Goal: Information Seeking & Learning: Learn about a topic

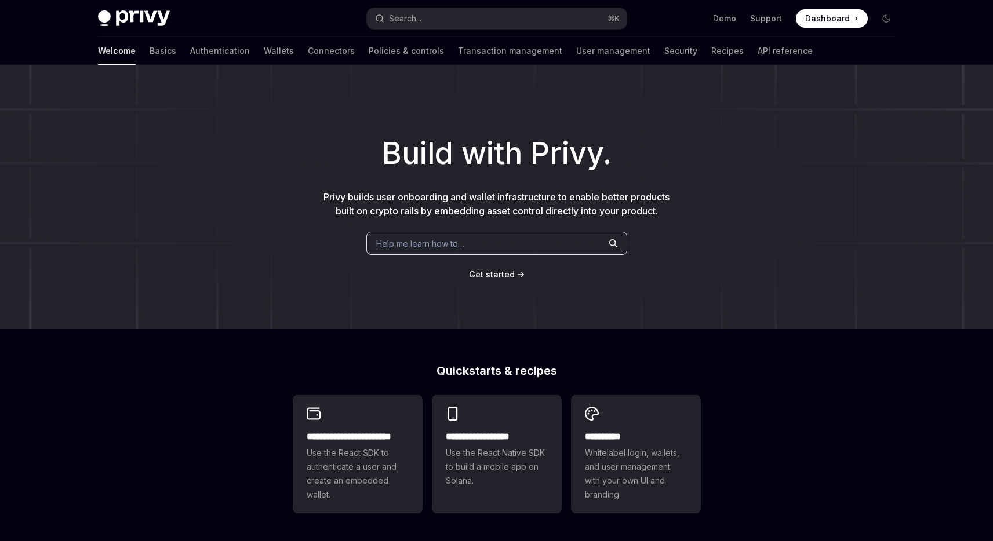
click at [150, 349] on div "**********" at bounding box center [496, 493] width 993 height 857
click at [159, 338] on div "**********" at bounding box center [496, 493] width 993 height 857
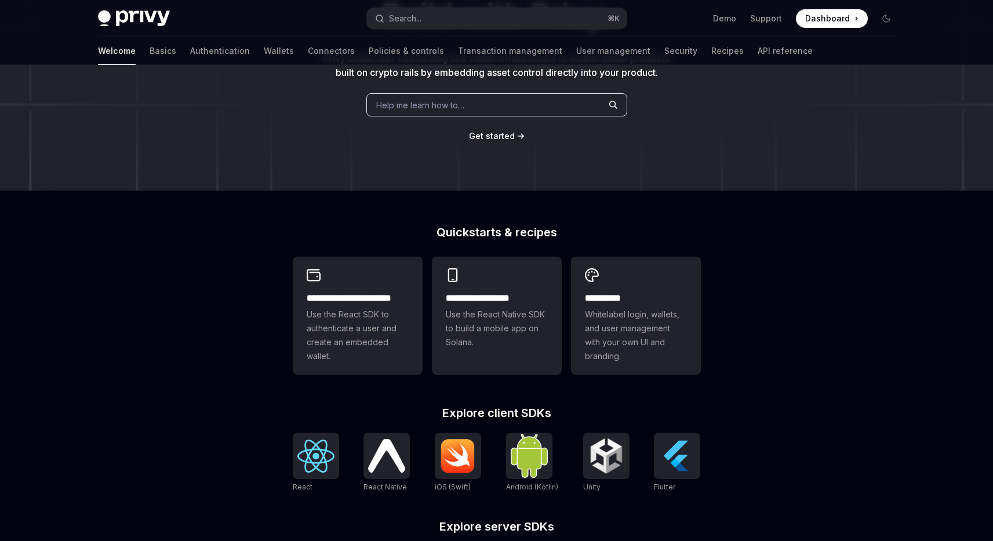
scroll to position [135, 0]
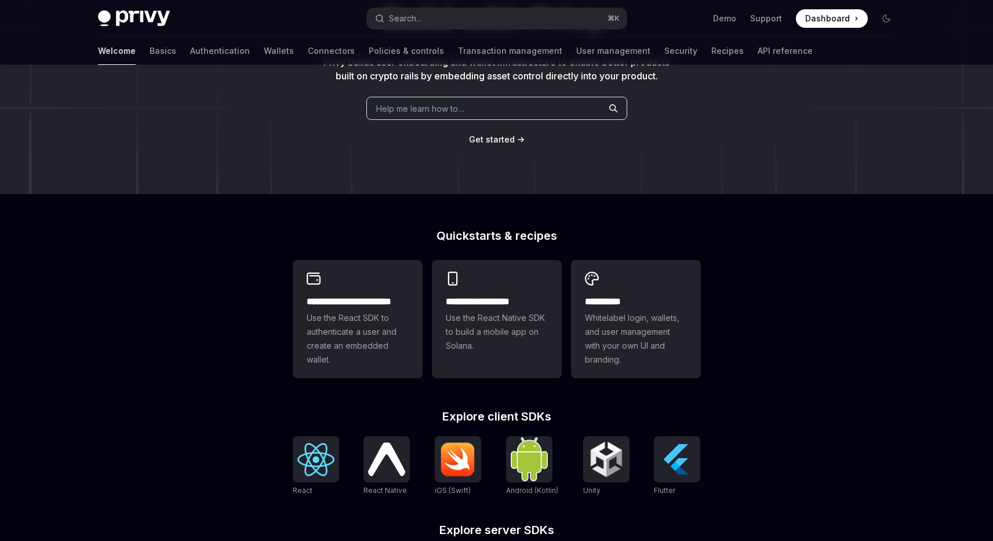
click at [253, 336] on div "**********" at bounding box center [496, 358] width 993 height 857
click at [245, 322] on div "**********" at bounding box center [496, 358] width 993 height 857
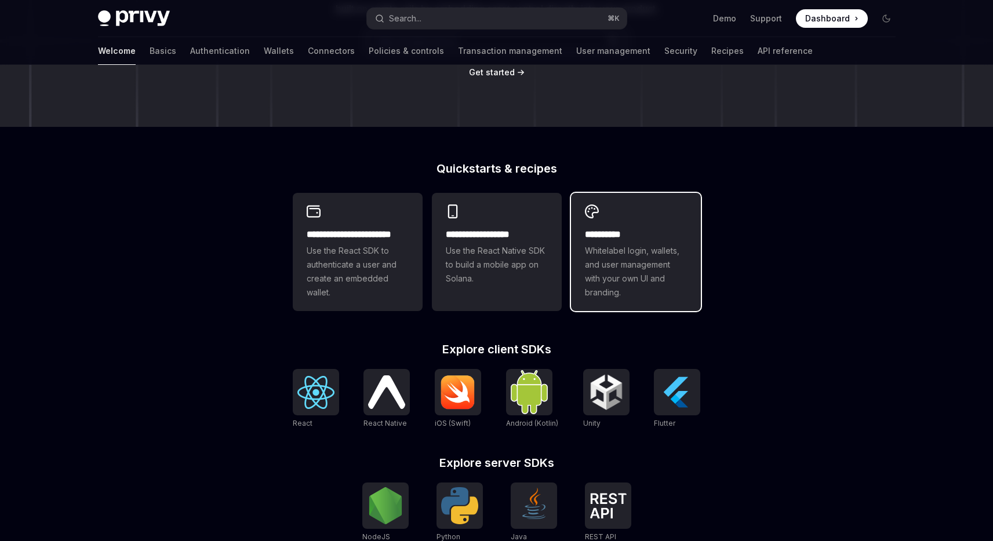
scroll to position [206, 0]
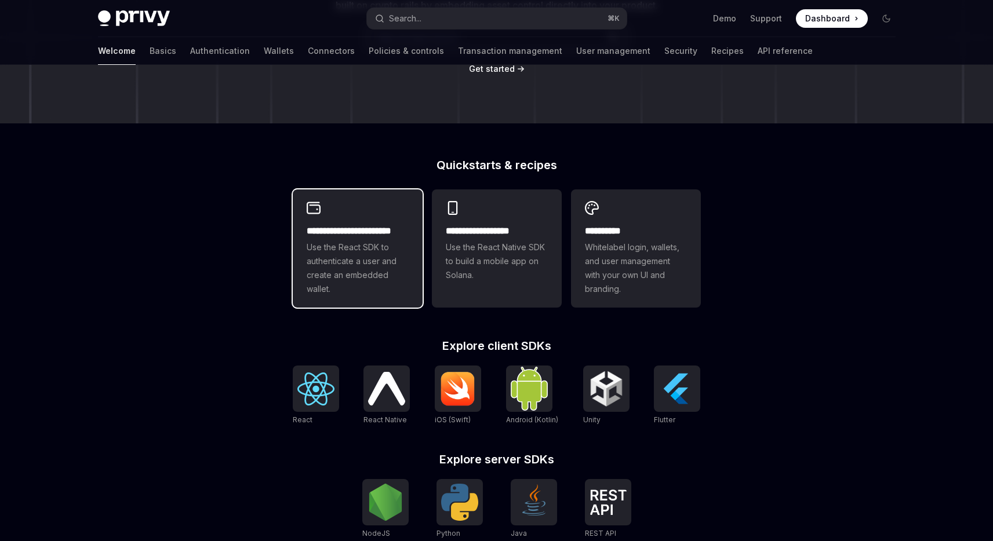
click at [351, 232] on h2 "**********" at bounding box center [358, 231] width 102 height 14
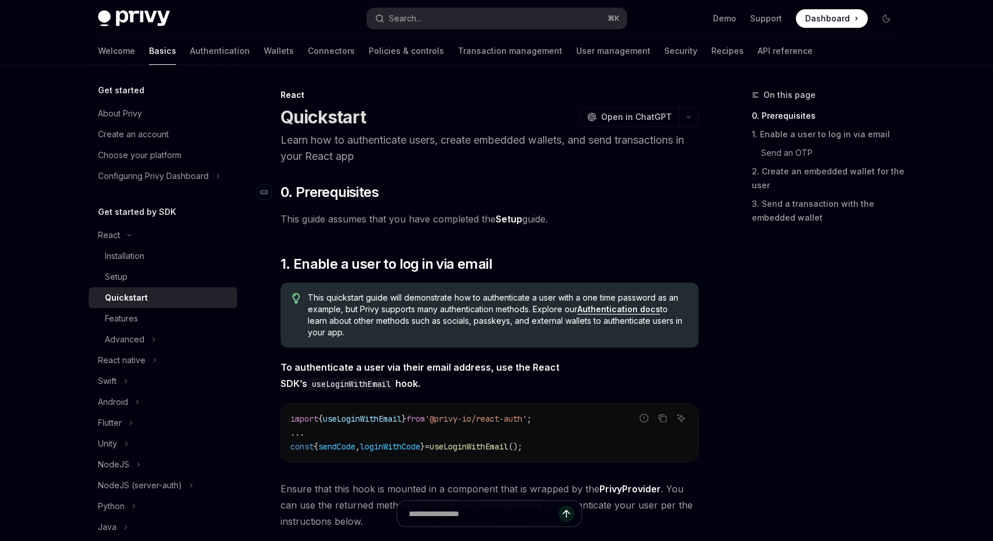
click at [396, 187] on h2 "​ 0. Prerequisites" at bounding box center [490, 192] width 418 height 19
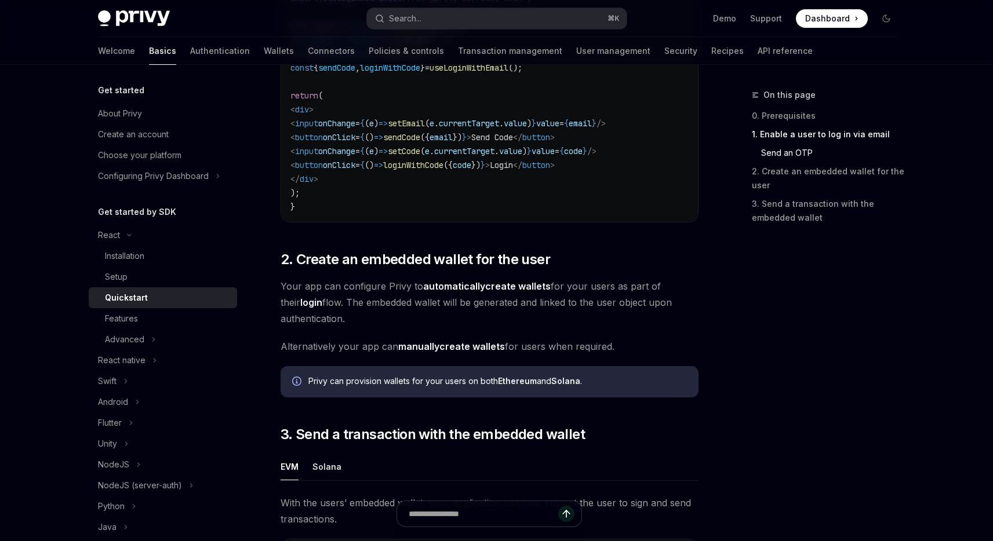
scroll to position [676, 0]
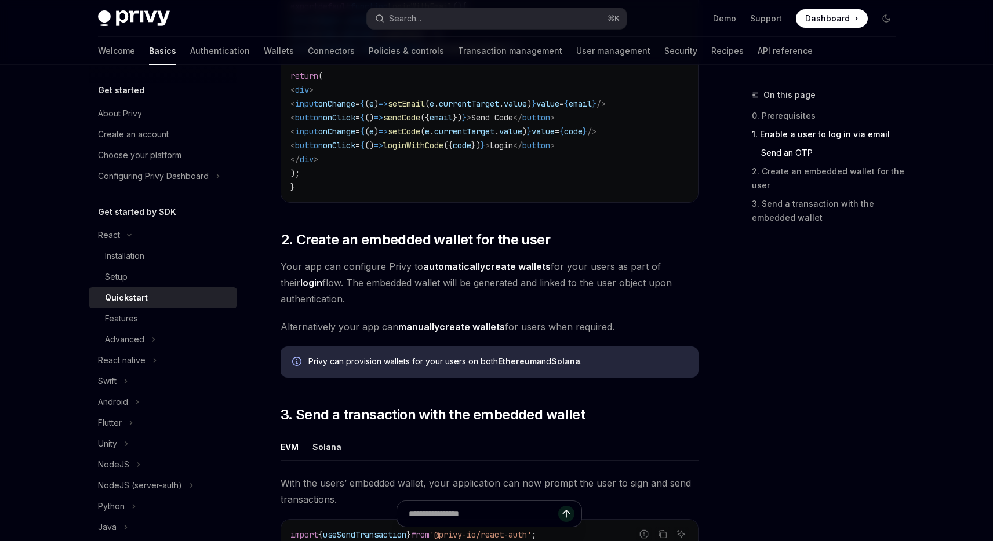
click at [423, 287] on span "Your app can configure Privy to automatically create wallets for your users as …" at bounding box center [490, 282] width 418 height 49
click at [603, 289] on span "Your app can configure Privy to automatically create wallets for your users as …" at bounding box center [490, 282] width 418 height 49
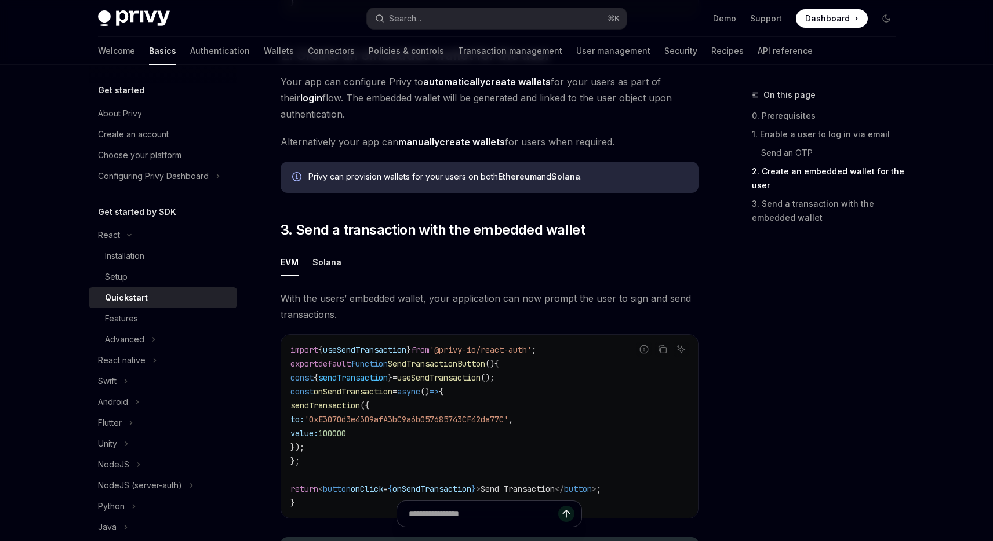
scroll to position [865, 0]
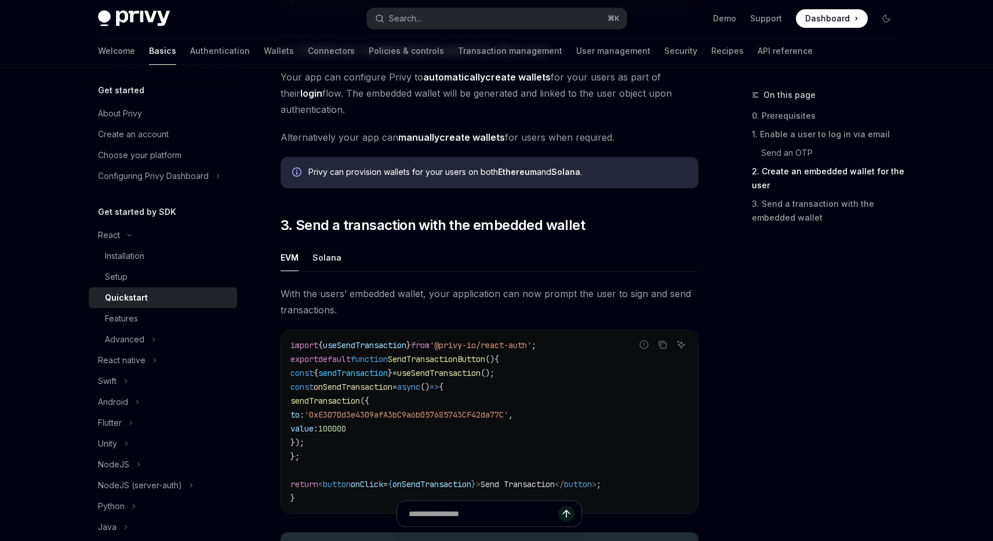
click at [745, 332] on div "On this page 0. Prerequisites 1. Enable a user to log in via email Send an OTP …" at bounding box center [817, 314] width 176 height 453
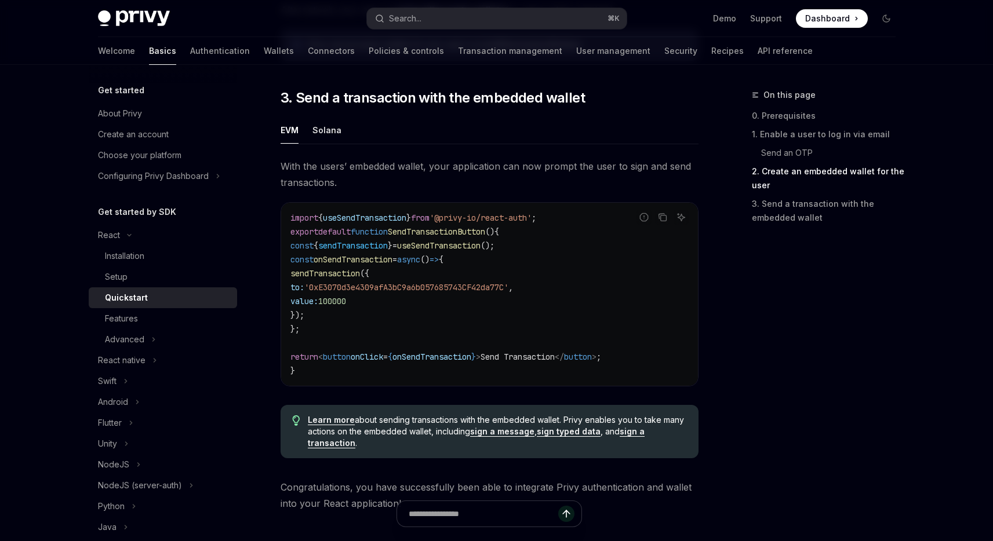
scroll to position [995, 0]
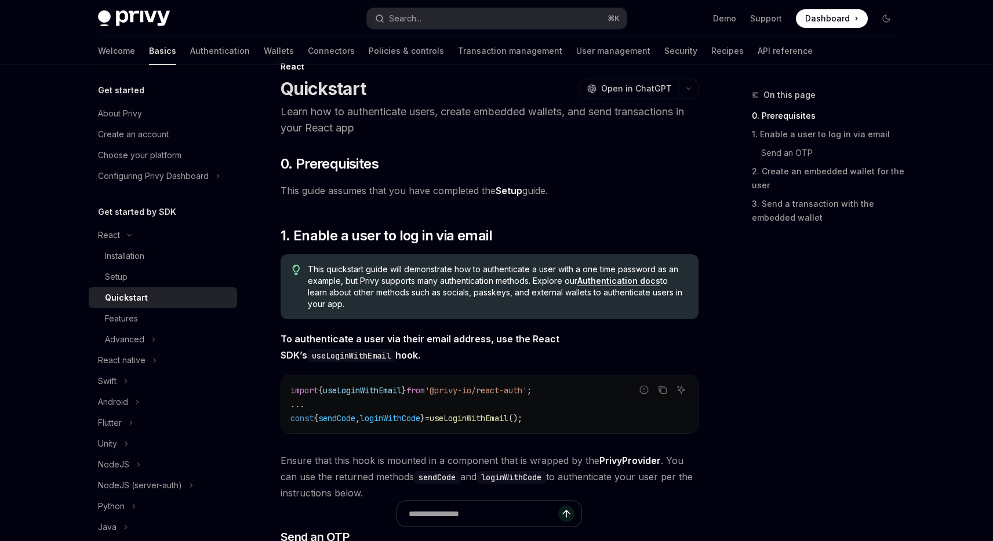
scroll to position [23, 0]
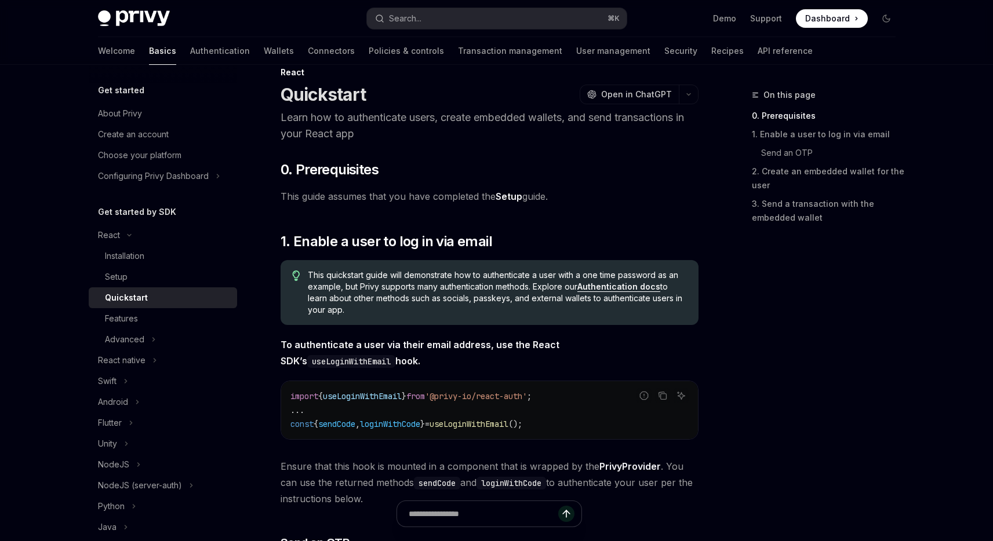
click at [553, 201] on span "This guide assumes that you have completed the Setup guide." at bounding box center [490, 196] width 418 height 16
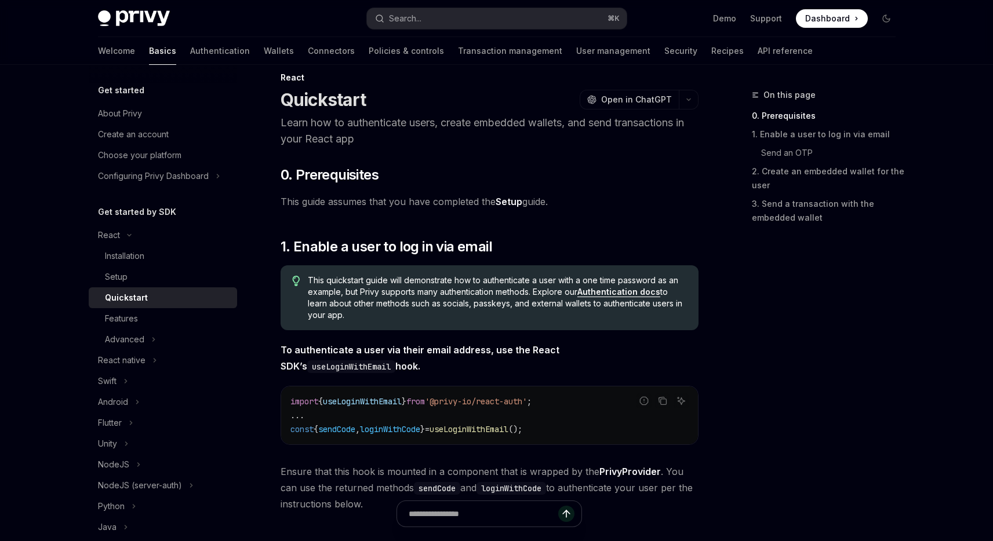
scroll to position [0, 0]
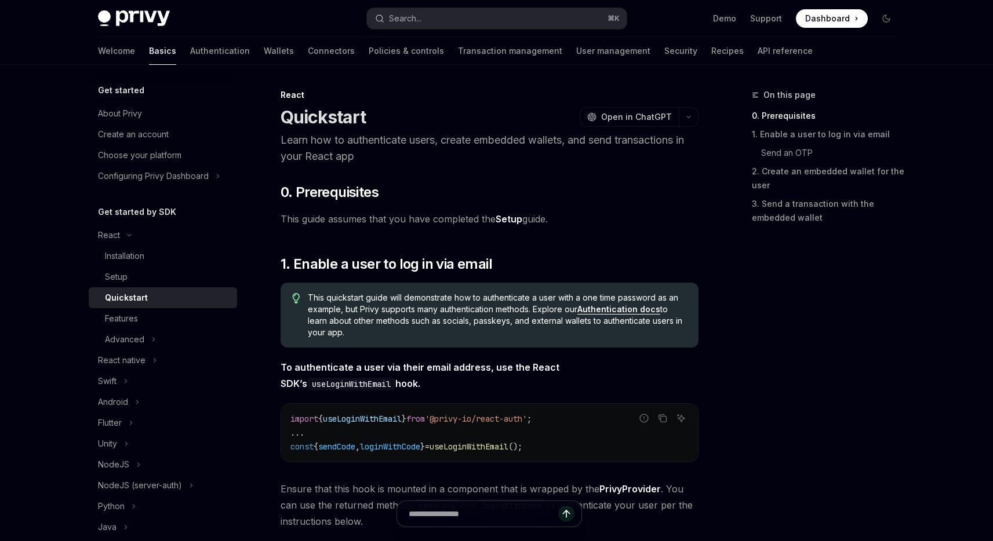
click at [812, 368] on div "On this page 0. Prerequisites 1. Enable a user to log in via email Send an OTP …" at bounding box center [817, 314] width 176 height 453
click at [810, 365] on div "On this page 0. Prerequisites 1. Enable a user to log in via email Send an OTP …" at bounding box center [817, 314] width 176 height 453
click at [789, 360] on div "On this page 0. Prerequisites 1. Enable a user to log in via email Send an OTP …" at bounding box center [817, 314] width 176 height 453
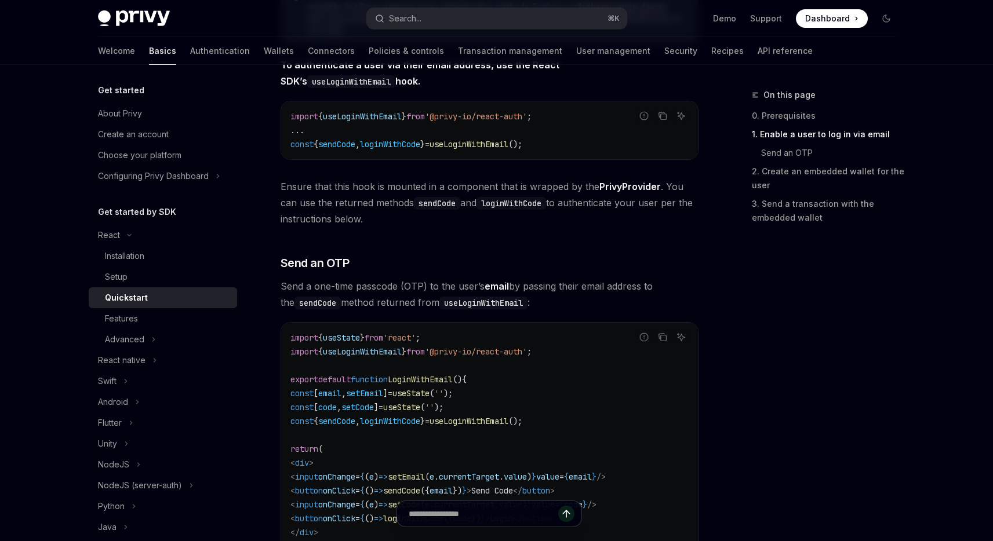
scroll to position [314, 0]
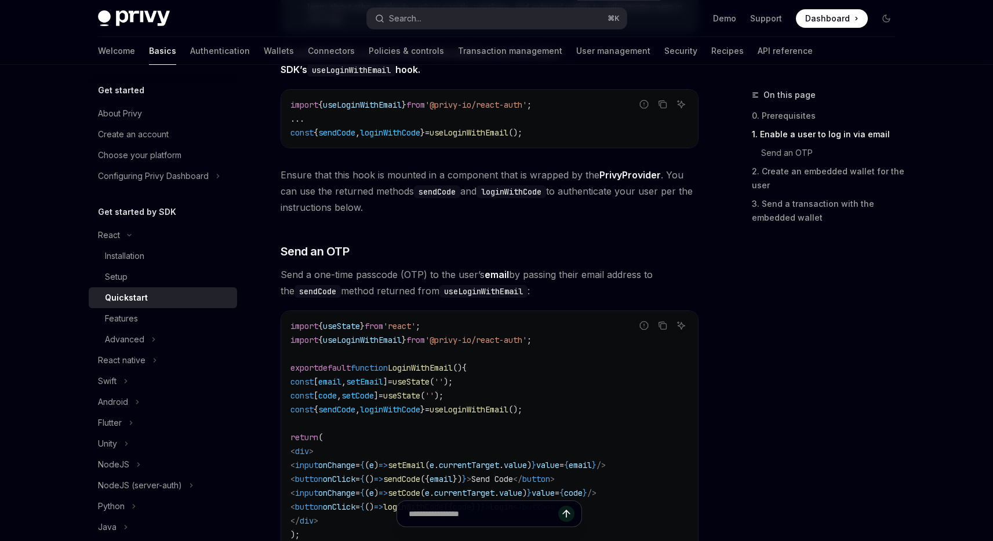
click at [118, 332] on button "Advanced" at bounding box center [163, 339] width 148 height 21
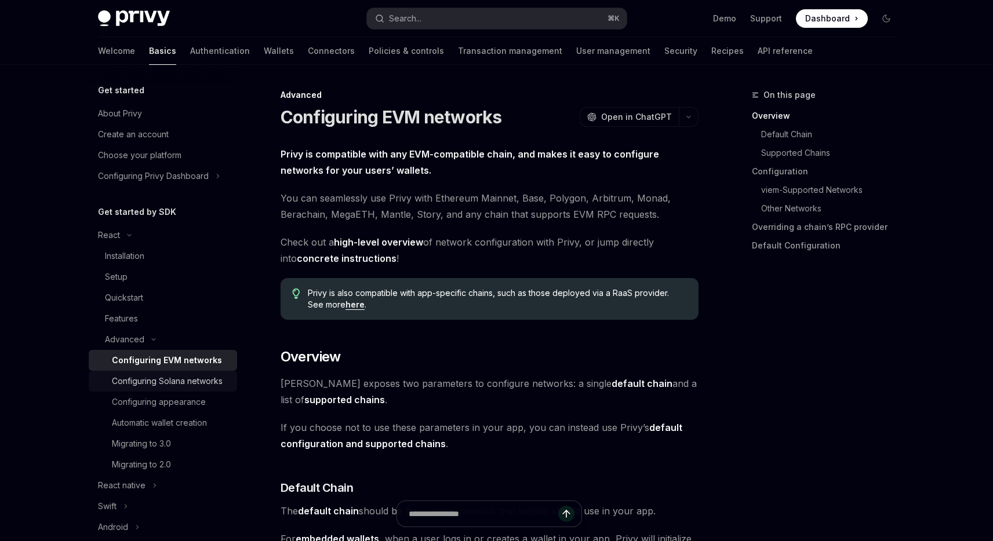
click at [146, 388] on div "Configuring Solana networks" at bounding box center [167, 381] width 111 height 14
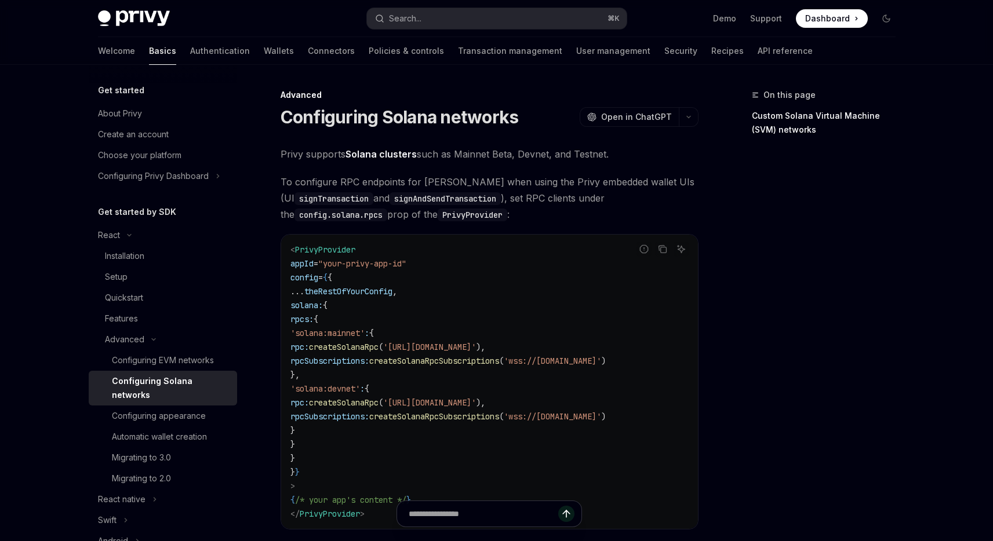
click at [429, 190] on span "To configure RPC endpoints for Solana when using the Privy embedded wallet UIs …" at bounding box center [490, 198] width 418 height 49
click at [449, 184] on span "To configure RPC endpoints for Solana when using the Privy embedded wallet UIs …" at bounding box center [490, 198] width 418 height 49
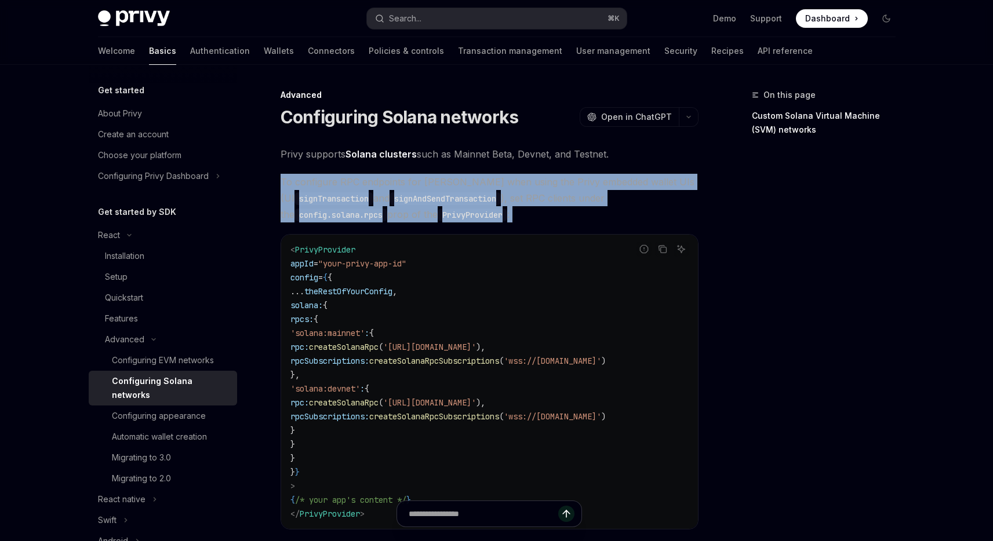
click at [449, 184] on span "To configure RPC endpoints for Solana when using the Privy embedded wallet UIs …" at bounding box center [490, 198] width 418 height 49
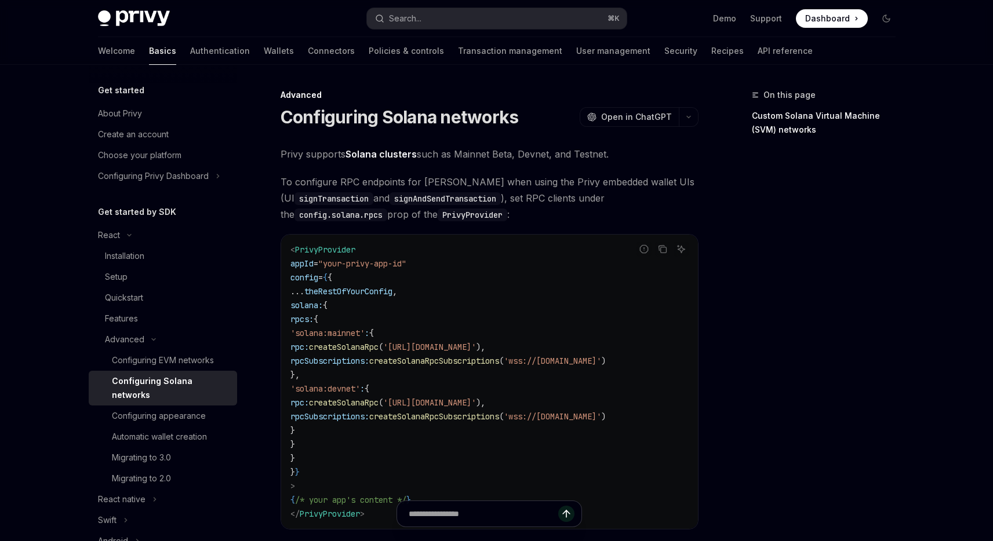
click at [468, 162] on span "Privy supports Solana clusters such as Mainnet Beta, Devnet, and Testnet." at bounding box center [490, 154] width 418 height 16
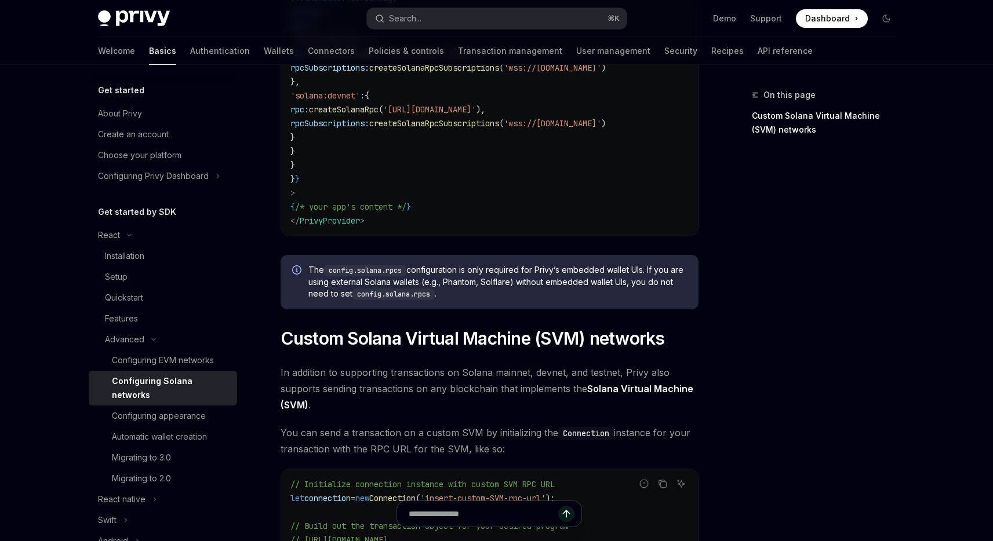
scroll to position [311, 0]
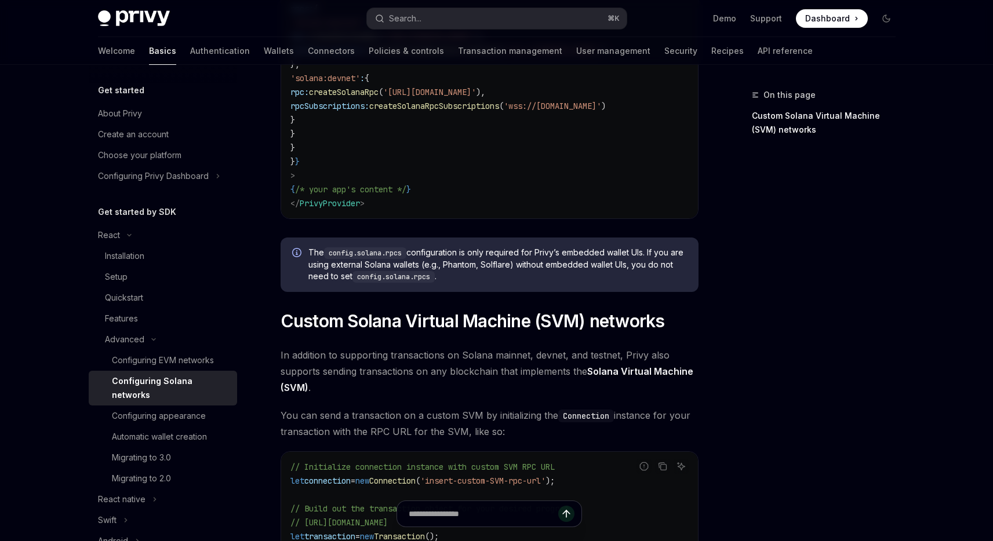
click at [435, 358] on span "In addition to supporting transactions on Solana mainnet, devnet, and testnet, …" at bounding box center [490, 371] width 418 height 49
click at [469, 378] on span "In addition to supporting transactions on Solana mainnet, devnet, and testnet, …" at bounding box center [490, 371] width 418 height 49
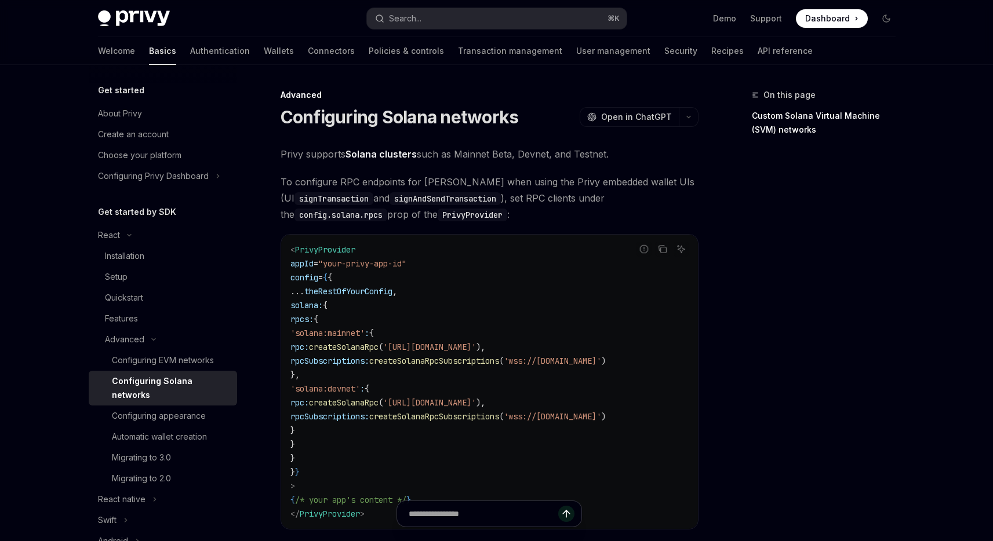
scroll to position [1, 0]
click at [570, 146] on span "Privy supports Solana clusters such as Mainnet Beta, Devnet, and Testnet." at bounding box center [490, 153] width 418 height 16
click at [490, 180] on span "To configure RPC endpoints for Solana when using the Privy embedded wallet UIs …" at bounding box center [490, 197] width 418 height 49
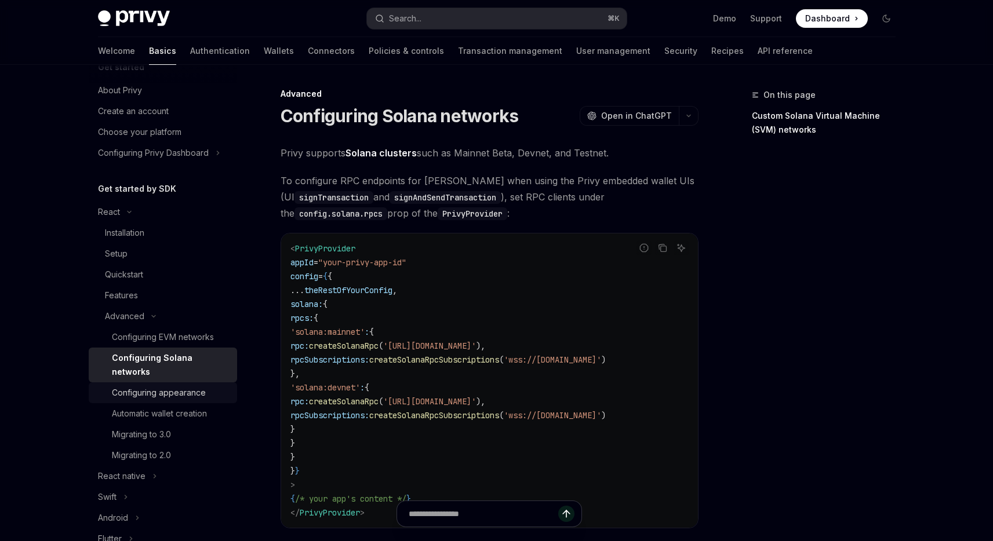
scroll to position [0, 0]
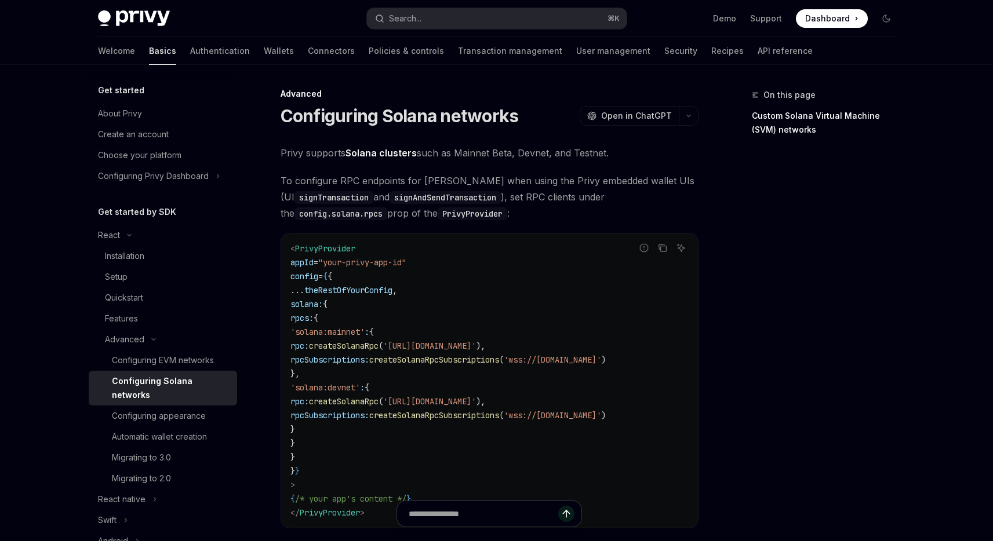
click at [729, 226] on div "On this page Custom Solana Virtual Machine (SVM) networks" at bounding box center [817, 314] width 176 height 453
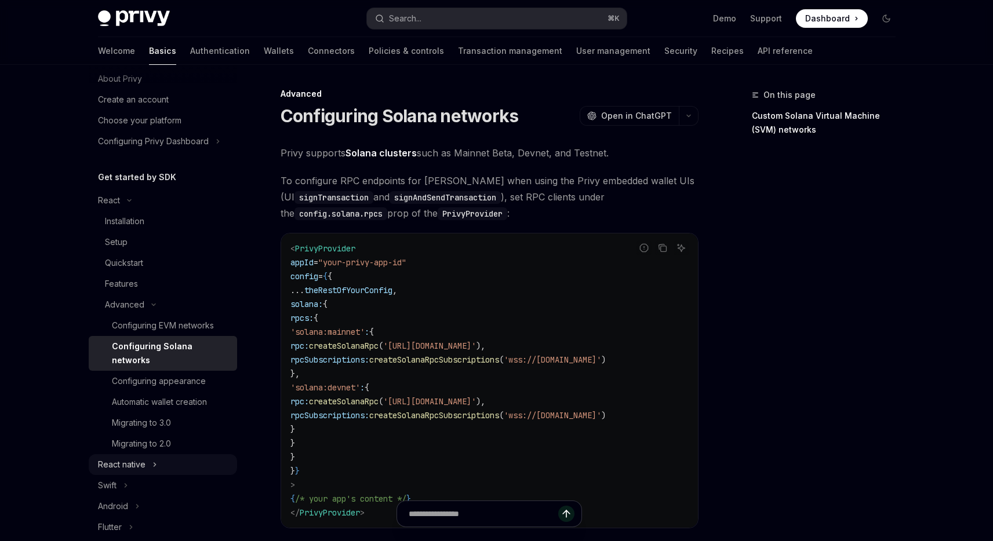
click at [146, 456] on button "React native" at bounding box center [163, 464] width 148 height 21
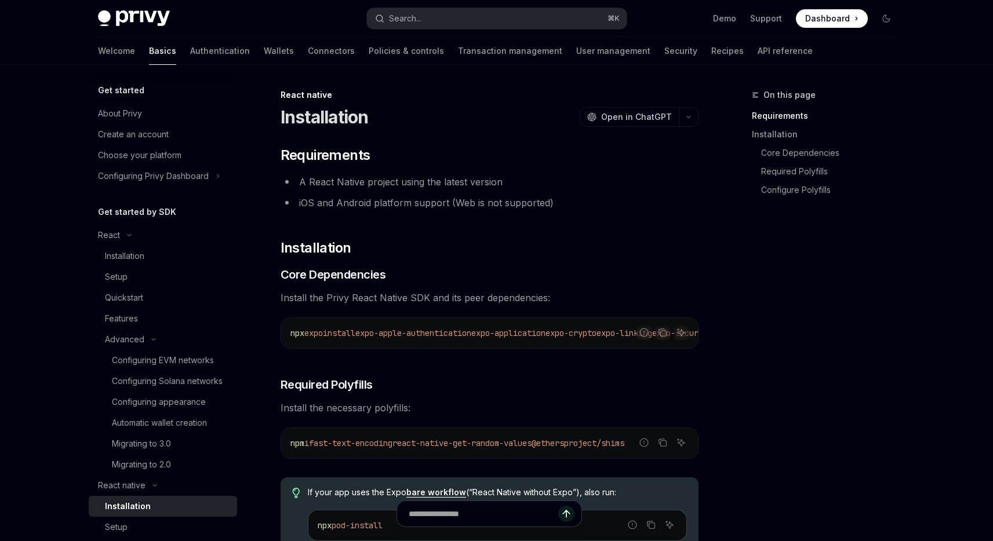
click at [126, 91] on h5 "Get started" at bounding box center [121, 90] width 46 height 14
click at [779, 315] on div "On this page Requirements Installation Core Dependencies Required Polyfills Con…" at bounding box center [817, 314] width 176 height 453
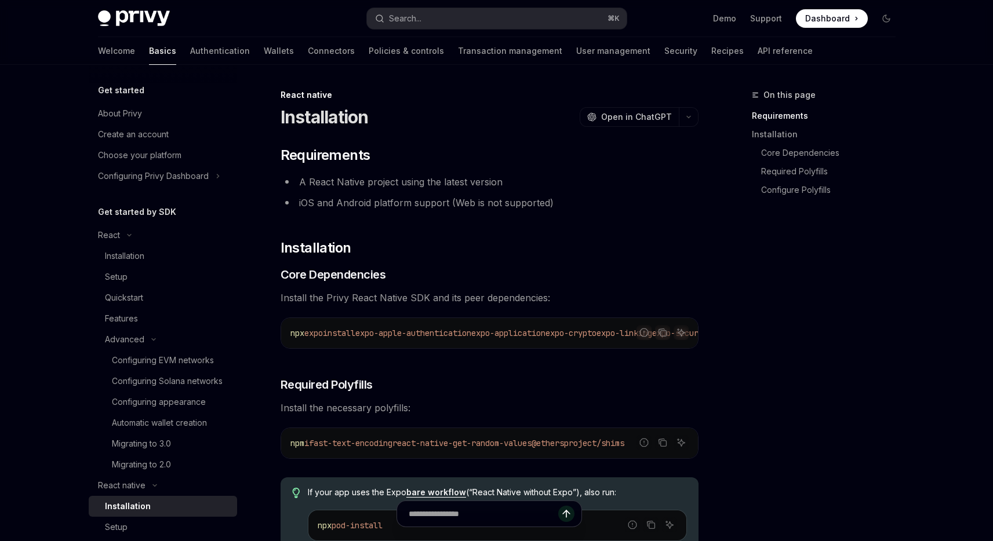
click at [127, 94] on h5 "Get started" at bounding box center [121, 90] width 46 height 14
click at [190, 52] on link "Authentication" at bounding box center [220, 51] width 60 height 28
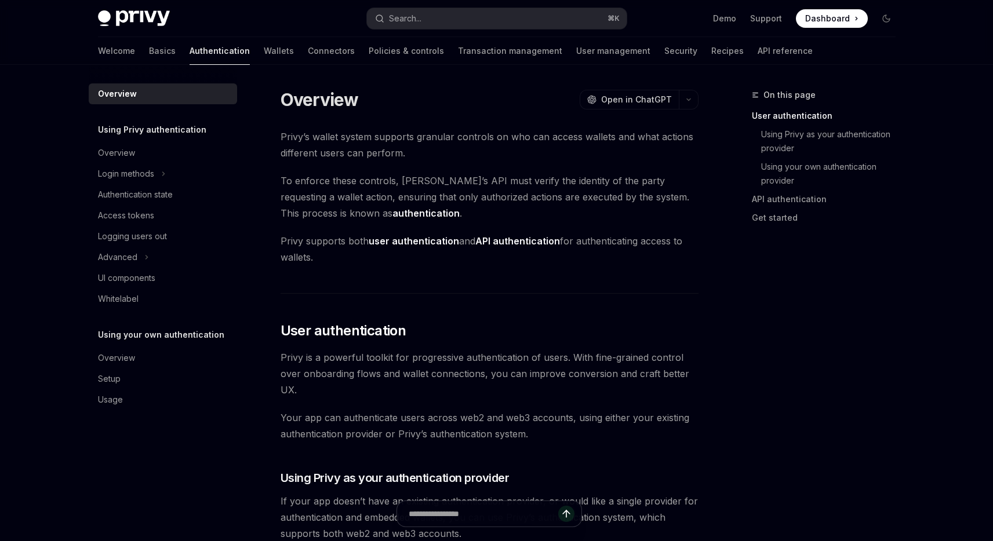
click at [120, 230] on div "Logging users out" at bounding box center [132, 237] width 69 height 14
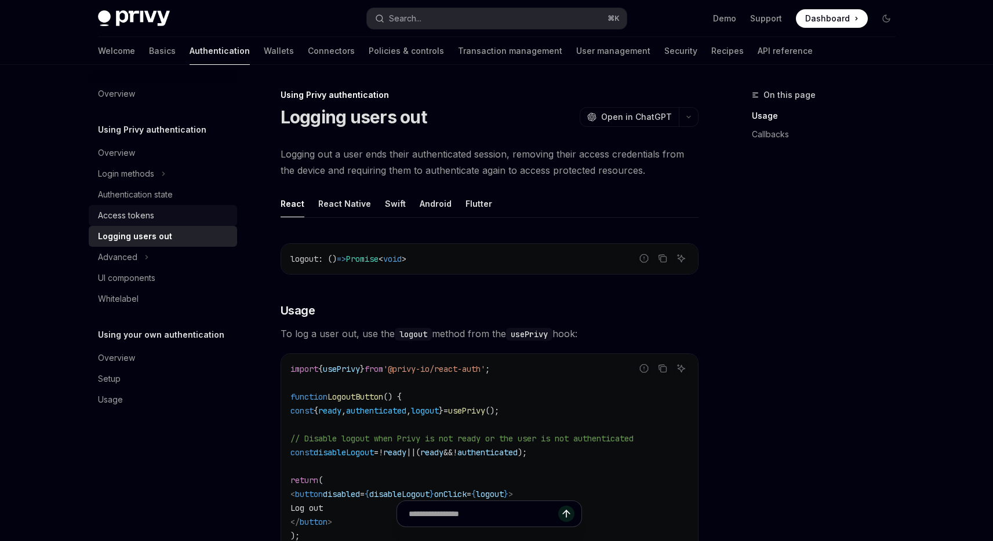
click at [121, 219] on div "Access tokens" at bounding box center [126, 216] width 56 height 14
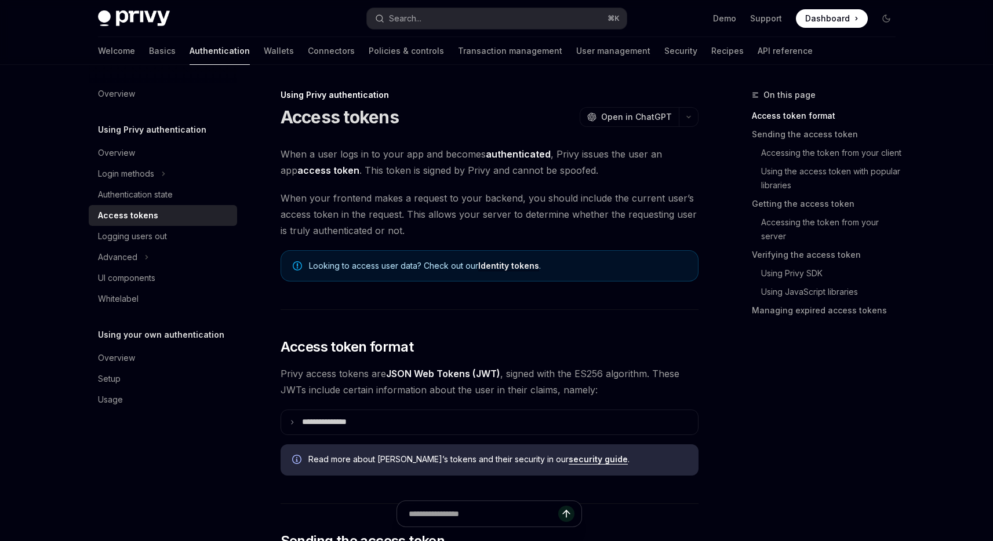
click at [591, 169] on span "When a user logs in to your app and becomes authenticated , Privy issues the us…" at bounding box center [490, 162] width 418 height 32
click at [551, 215] on span "When your frontend makes a request to your backend, you should include the curr…" at bounding box center [490, 214] width 418 height 49
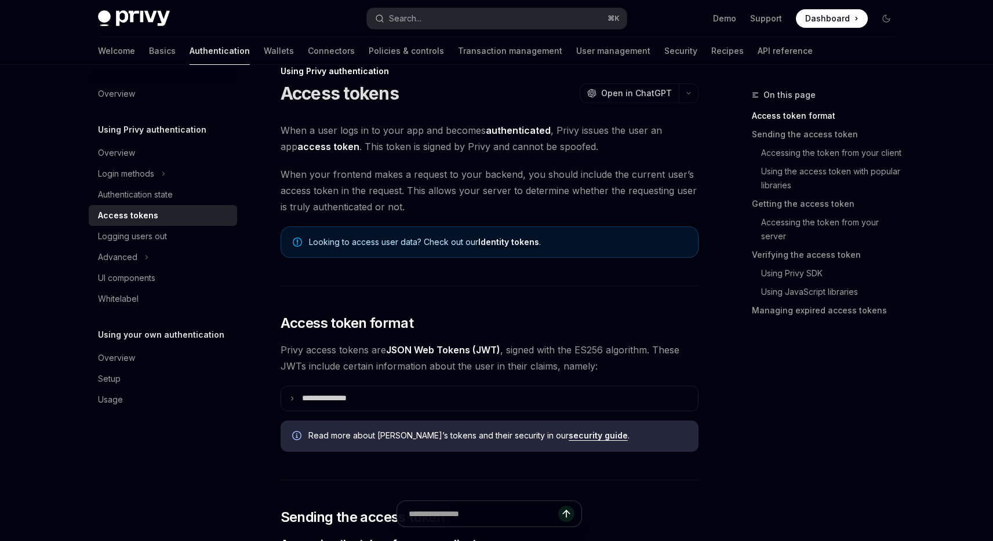
scroll to position [30, 0]
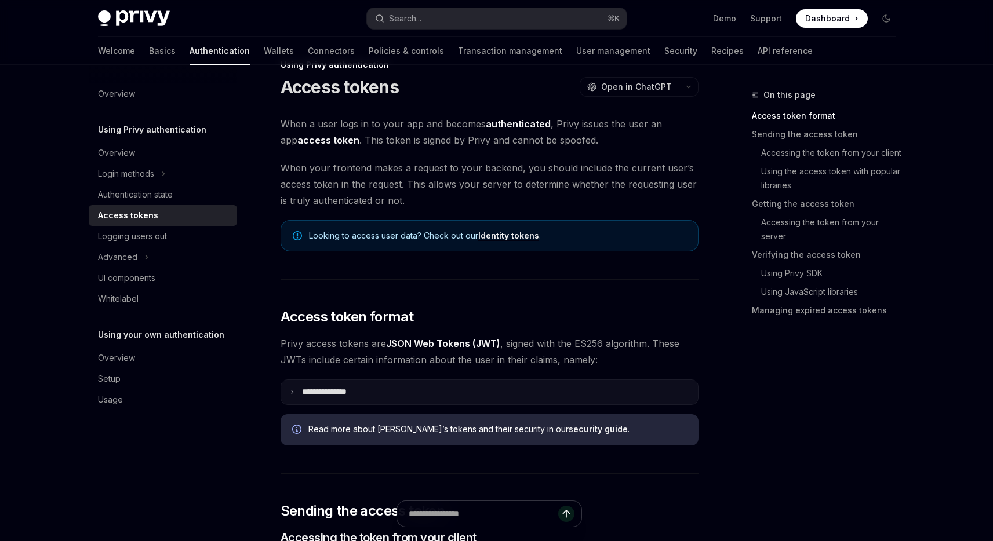
click at [367, 392] on summary "**********" at bounding box center [489, 392] width 417 height 24
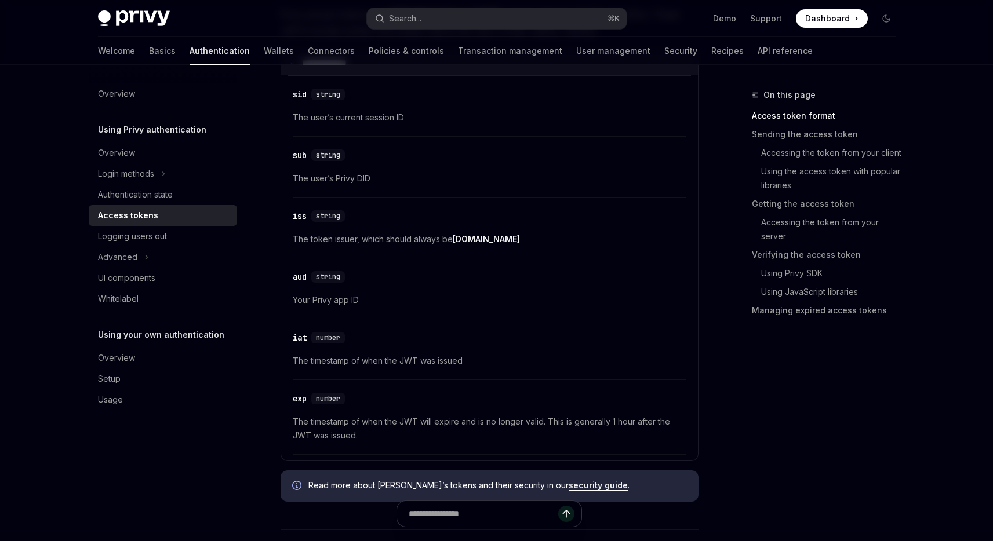
scroll to position [380, 0]
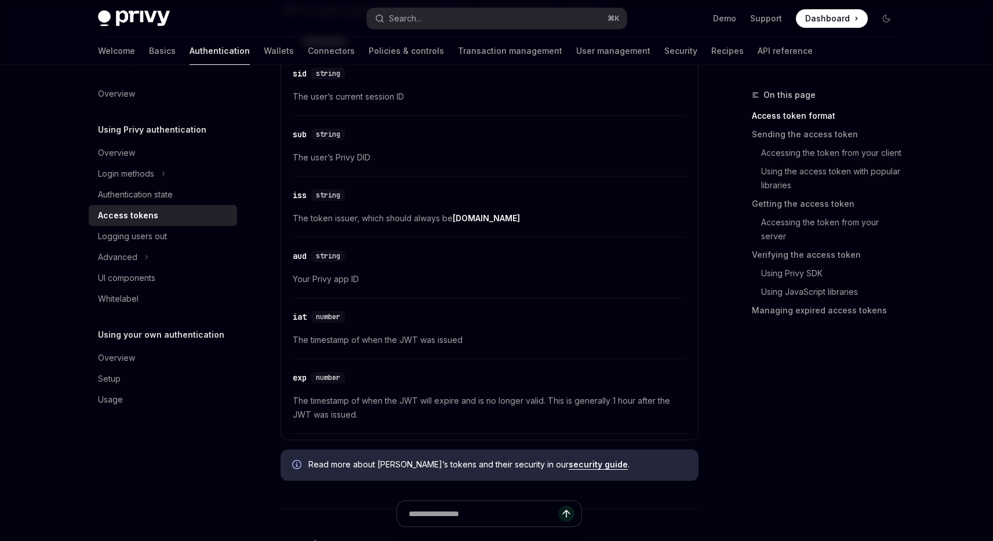
click at [738, 437] on div "On this page Access token format Sending the access token Accessing the token f…" at bounding box center [817, 314] width 176 height 453
click at [745, 428] on div "On this page Access token format Sending the access token Accessing the token f…" at bounding box center [817, 314] width 176 height 453
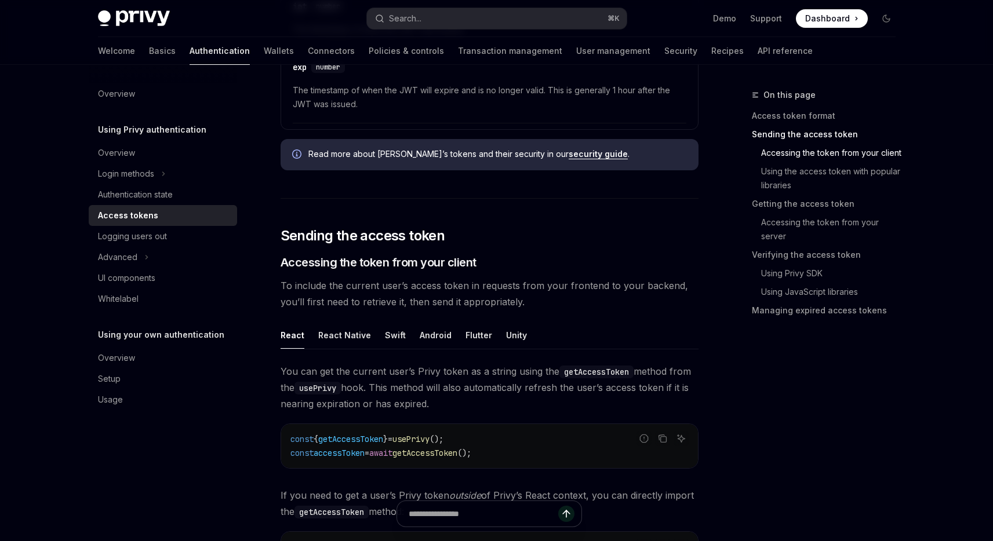
scroll to position [691, 0]
click at [391, 256] on span "Accessing the token from your client" at bounding box center [379, 262] width 196 height 16
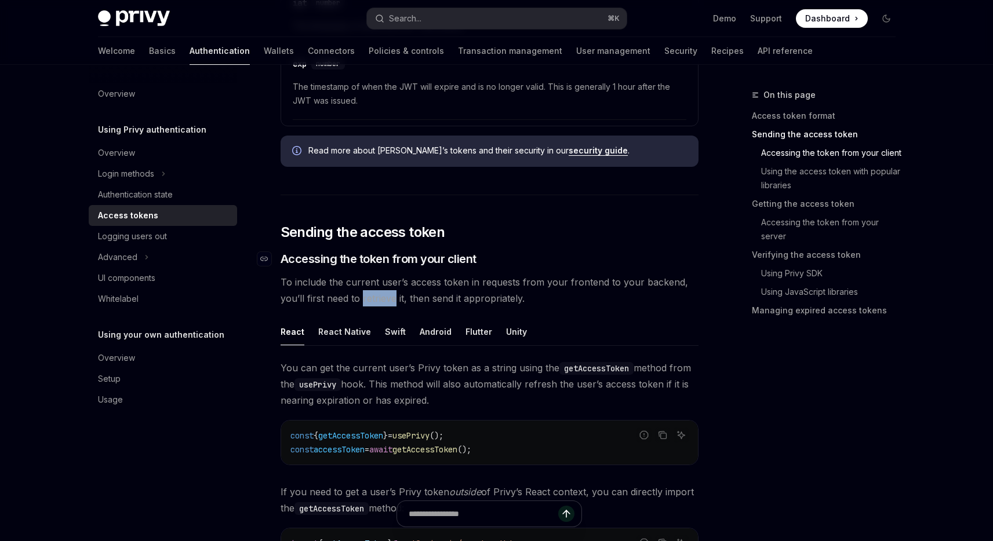
scroll to position [693, 0]
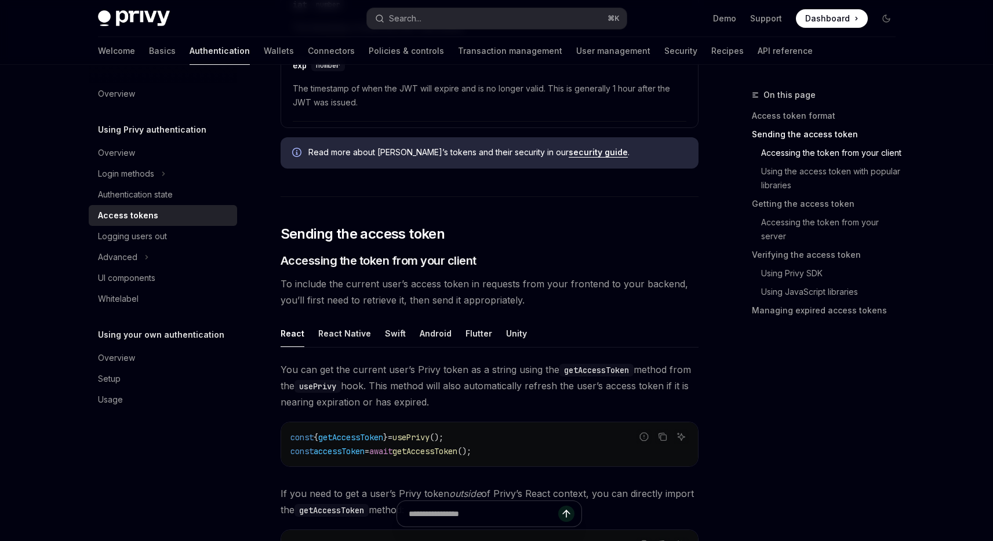
click at [802, 432] on div "On this page Access token format Sending the access token Accessing the token f…" at bounding box center [817, 314] width 176 height 453
click at [803, 417] on div "On this page Access token format Sending the access token Accessing the token f…" at bounding box center [817, 314] width 176 height 453
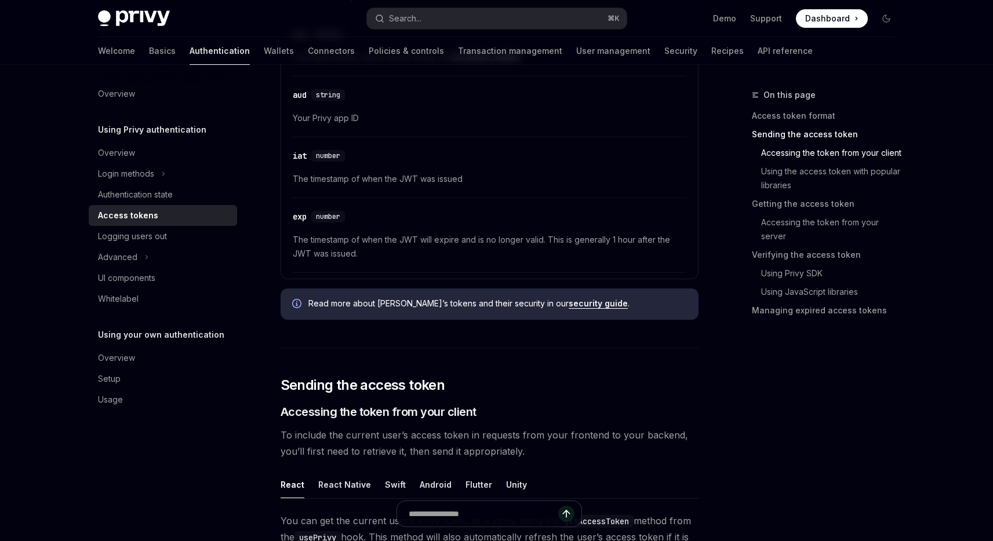
scroll to position [0, 0]
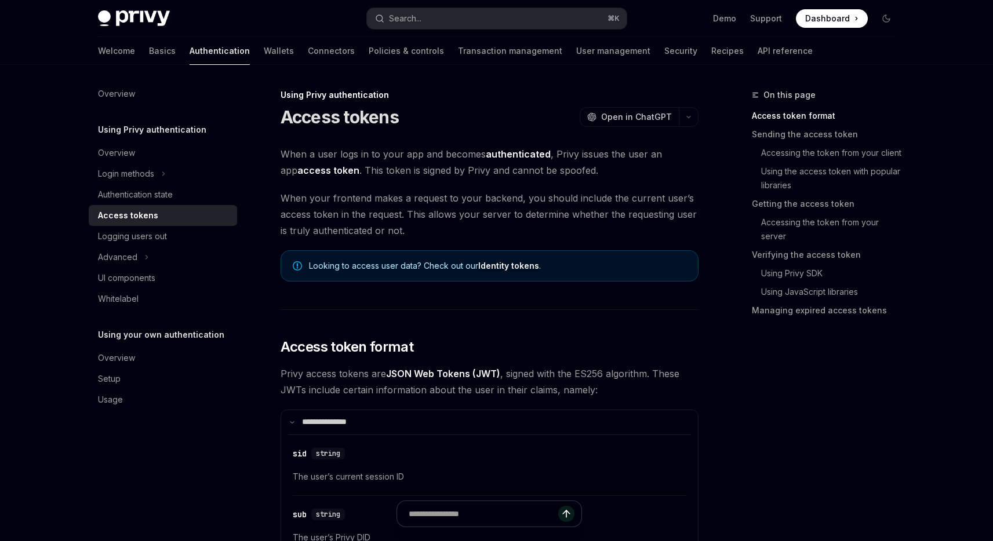
click at [803, 414] on div "On this page Access token format Sending the access token Accessing the token f…" at bounding box center [817, 314] width 176 height 453
click at [799, 377] on div "On this page Access token format Sending the access token Accessing the token f…" at bounding box center [817, 314] width 176 height 453
click at [939, 32] on div at bounding box center [496, 32] width 993 height 65
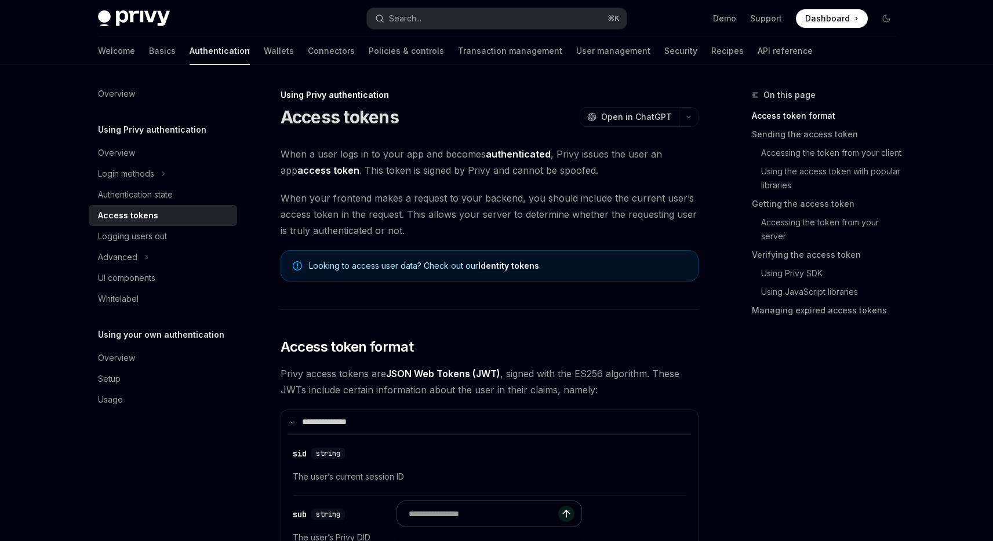
click at [844, 336] on div "On this page Access token format Sending the access token Accessing the token f…" at bounding box center [817, 314] width 176 height 453
click at [844, 340] on div "On this page Access token format Sending the access token Accessing the token f…" at bounding box center [817, 314] width 176 height 453
click at [828, 354] on div "On this page Access token format Sending the access token Accessing the token f…" at bounding box center [817, 314] width 176 height 453
click at [264, 46] on link "Wallets" at bounding box center [279, 51] width 30 height 28
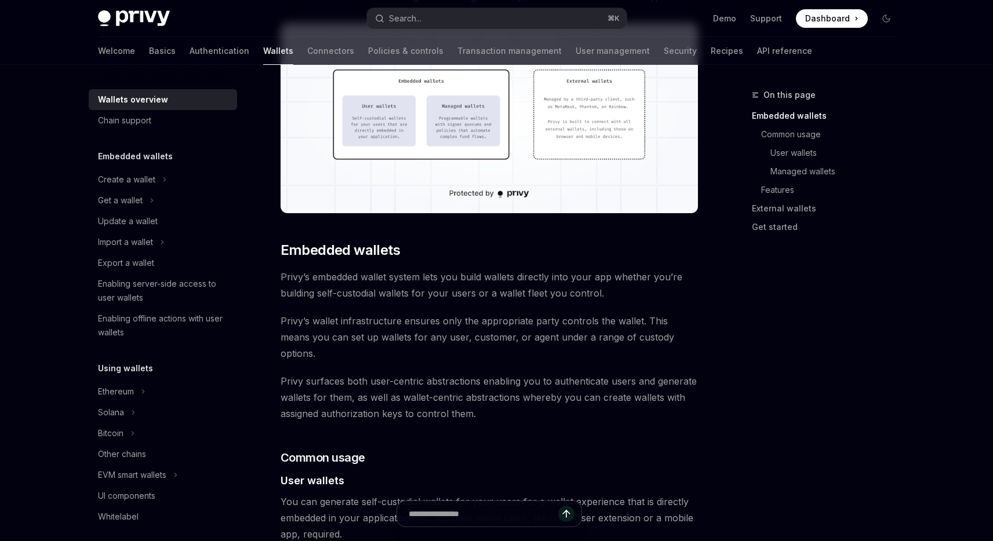
scroll to position [433, 0]
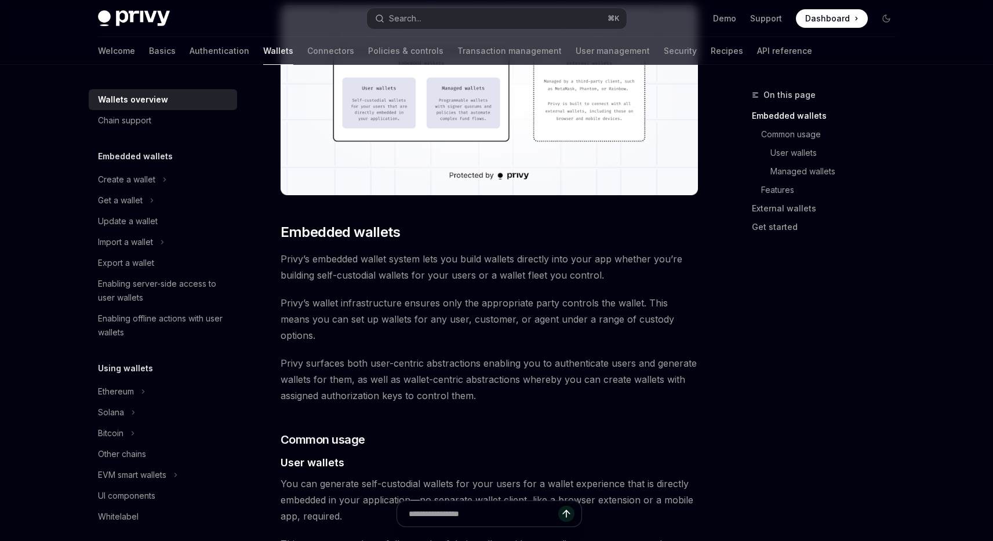
click at [611, 314] on span "Privy’s wallet infrastructure ensures only the appropriate party controls the w…" at bounding box center [490, 319] width 418 height 49
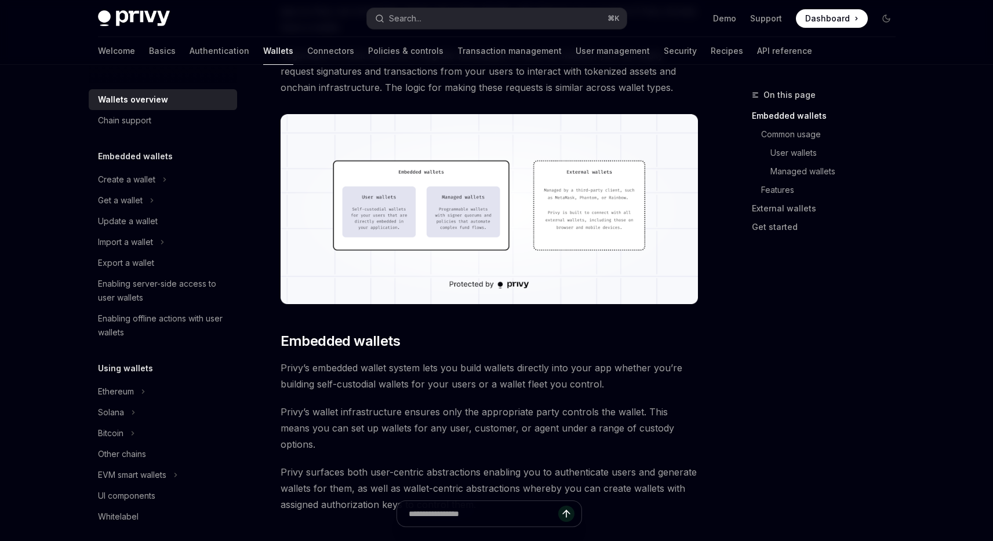
scroll to position [0, 0]
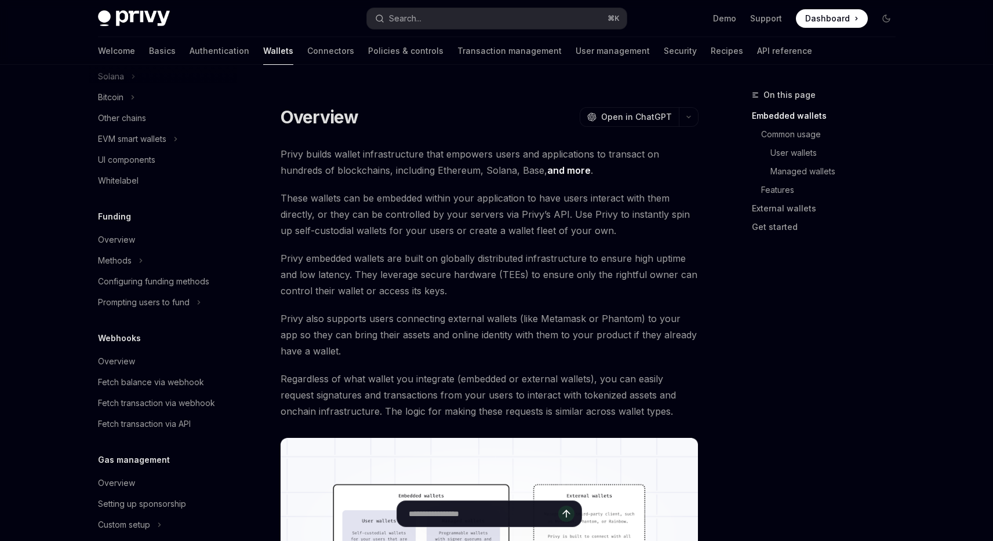
scroll to position [335, 0]
click at [127, 241] on div "Overview" at bounding box center [116, 241] width 37 height 14
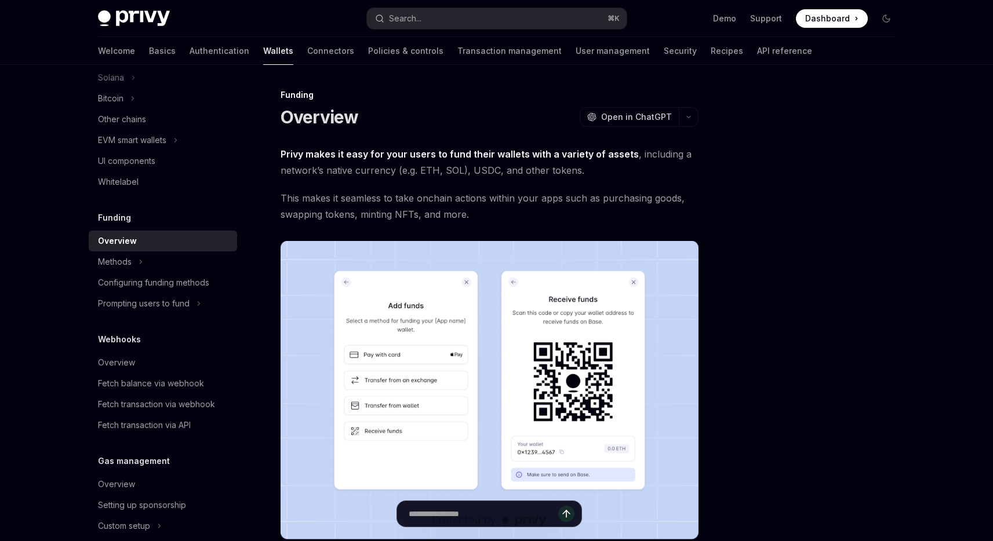
click at [391, 196] on span "This makes it seamless to take onchain actions within your apps such as purchas…" at bounding box center [490, 206] width 418 height 32
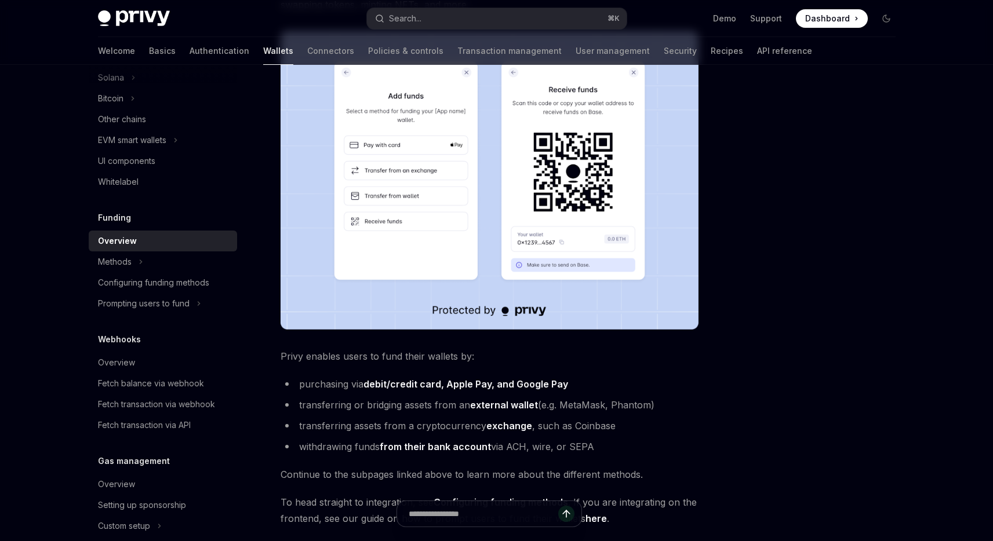
scroll to position [236, 0]
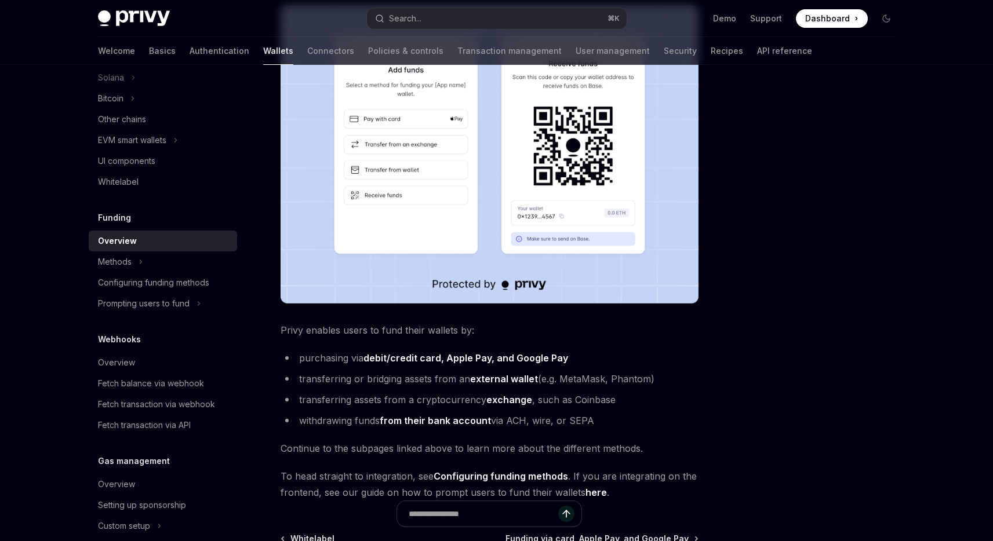
click at [346, 396] on li "transferring assets from a cryptocurrency exchange , such as Coinbase" at bounding box center [490, 400] width 418 height 16
click at [342, 394] on li "transferring assets from a cryptocurrency exchange , such as Coinbase" at bounding box center [490, 400] width 418 height 16
click at [342, 398] on li "transferring assets from a cryptocurrency exchange , such as Coinbase" at bounding box center [490, 400] width 418 height 16
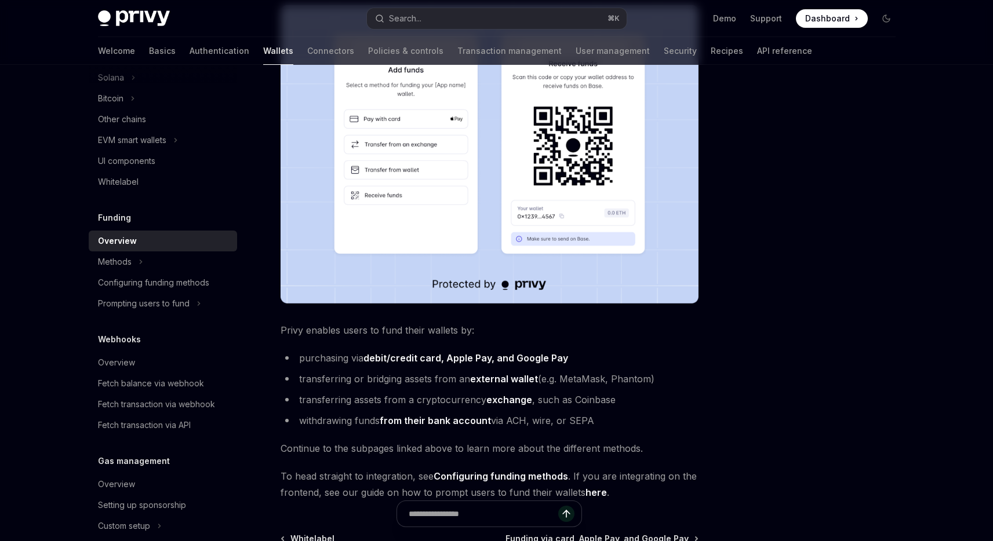
click at [334, 386] on li "transferring or bridging assets from an external wallet (e.g. MetaMask, Phantom)" at bounding box center [490, 379] width 418 height 16
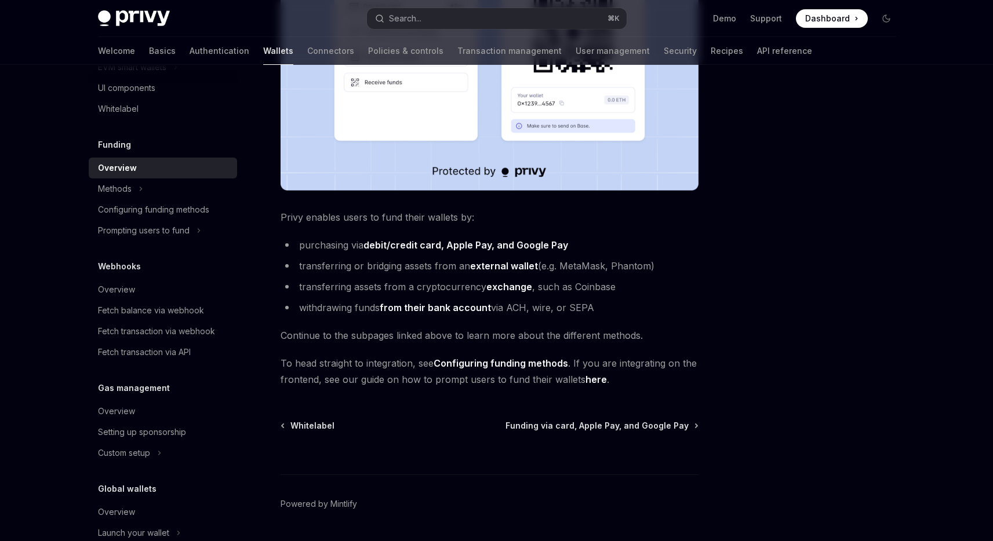
scroll to position [454, 0]
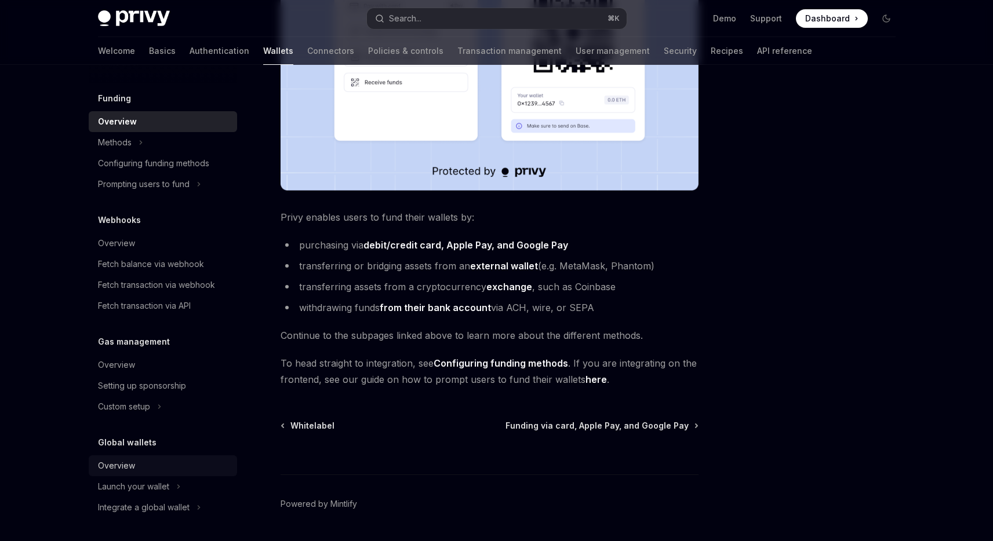
click at [140, 471] on div "Overview" at bounding box center [164, 466] width 132 height 14
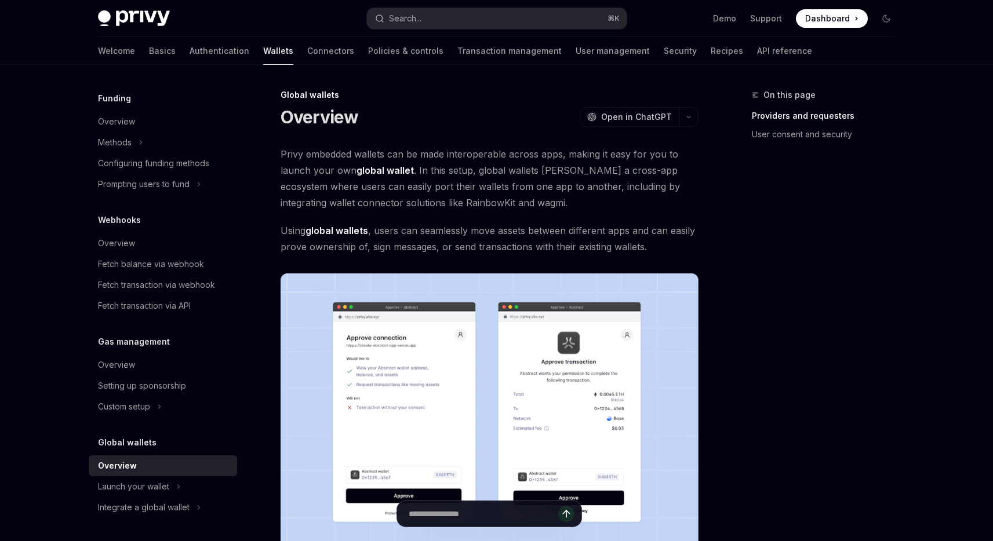
click at [502, 198] on span "Privy embedded wallets can be made interoperable across apps, making it easy fo…" at bounding box center [490, 178] width 418 height 65
click at [541, 205] on span "Privy embedded wallets can be made interoperable across apps, making it easy fo…" at bounding box center [490, 178] width 418 height 65
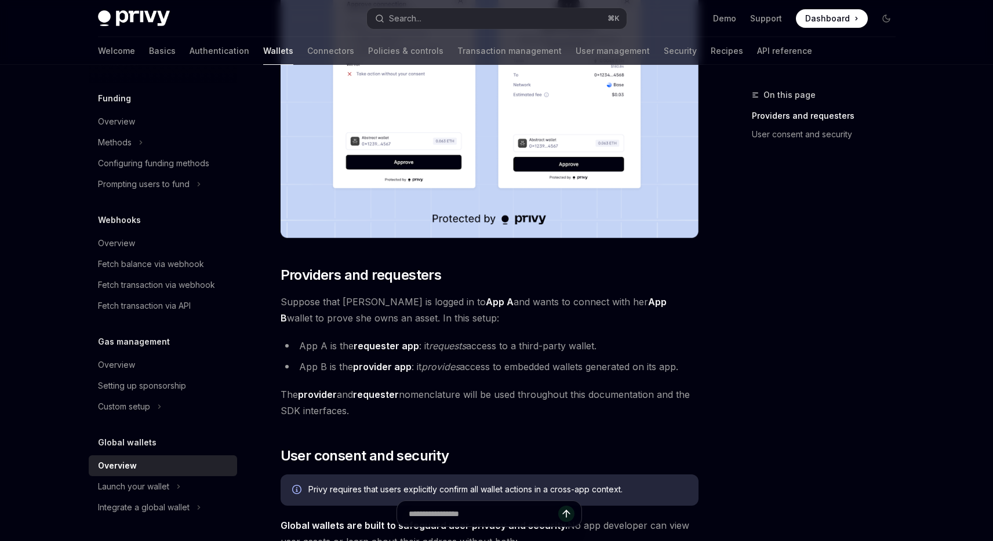
scroll to position [333, 0]
click at [785, 283] on div "On this page Providers and requesters User consent and security" at bounding box center [817, 314] width 176 height 453
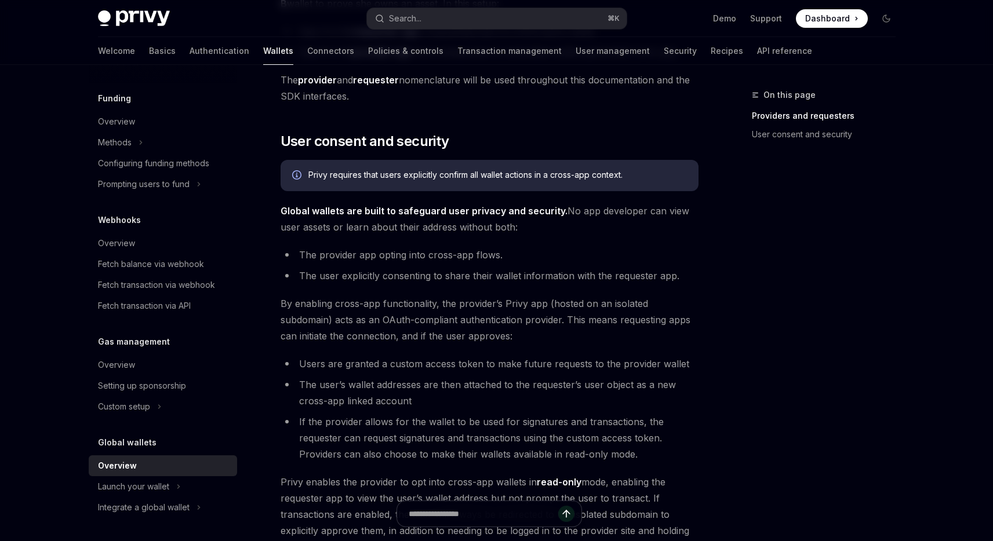
scroll to position [672, 0]
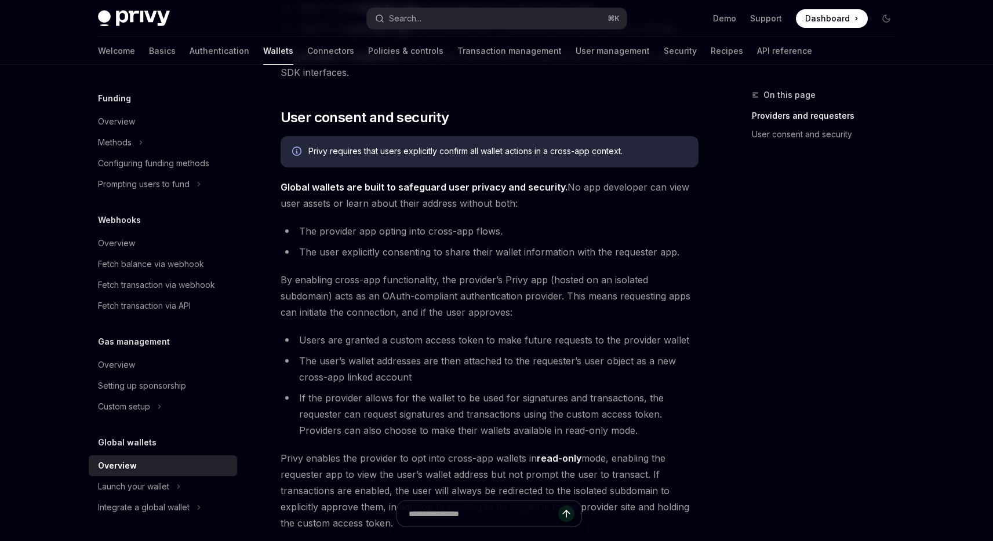
click at [785, 283] on div "On this page Providers and requesters User consent and security" at bounding box center [817, 314] width 176 height 453
click at [771, 291] on div "On this page Providers and requesters User consent and security" at bounding box center [817, 314] width 176 height 453
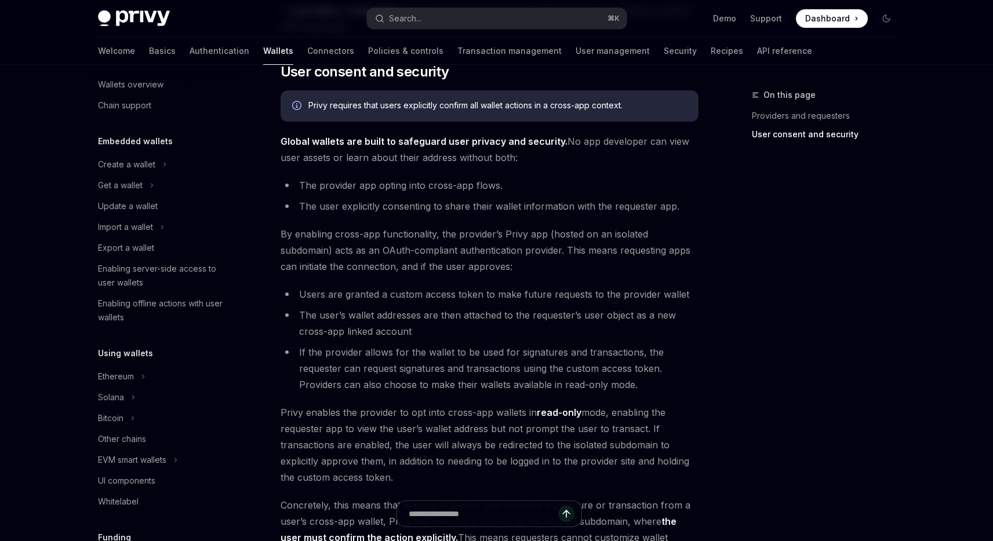
scroll to position [0, 0]
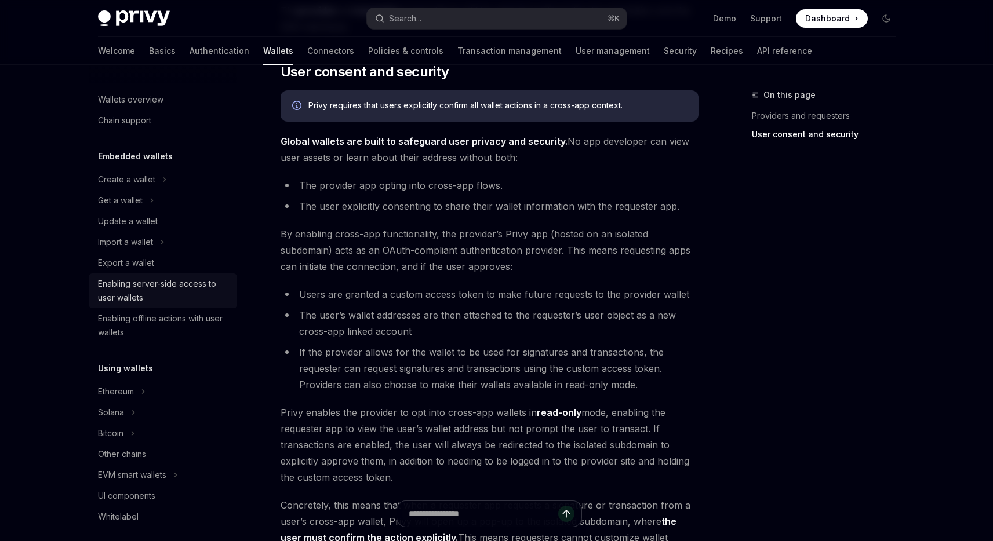
click at [155, 288] on div "Enabling server-side access to user wallets" at bounding box center [164, 291] width 132 height 28
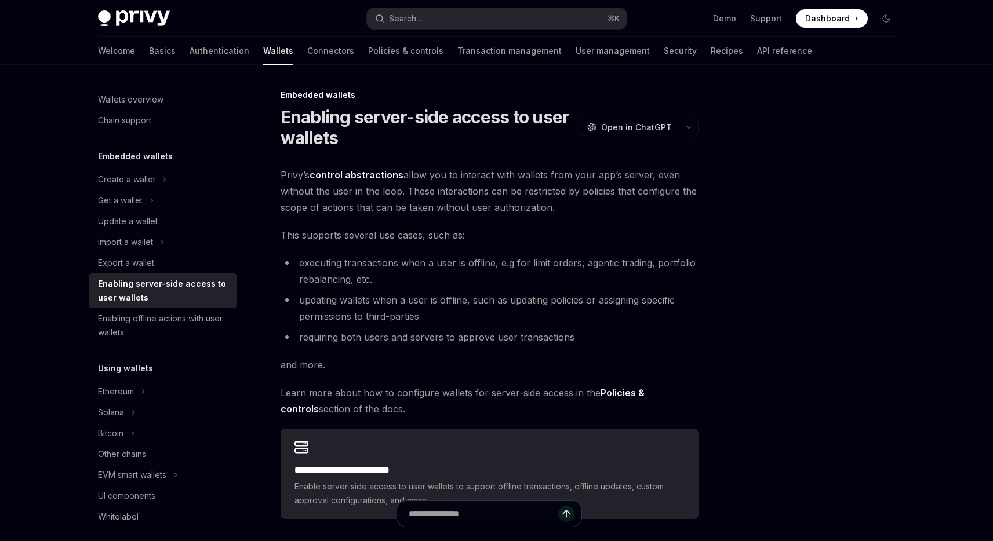
click at [438, 228] on span "This supports several use cases, such as:" at bounding box center [490, 235] width 418 height 16
click at [438, 220] on div "**********" at bounding box center [490, 343] width 418 height 352
click at [434, 238] on span "This supports several use cases, such as:" at bounding box center [490, 235] width 418 height 16
click at [429, 260] on li "executing transactions when a user is offline, e.g for limit orders, agentic tr…" at bounding box center [490, 271] width 418 height 32
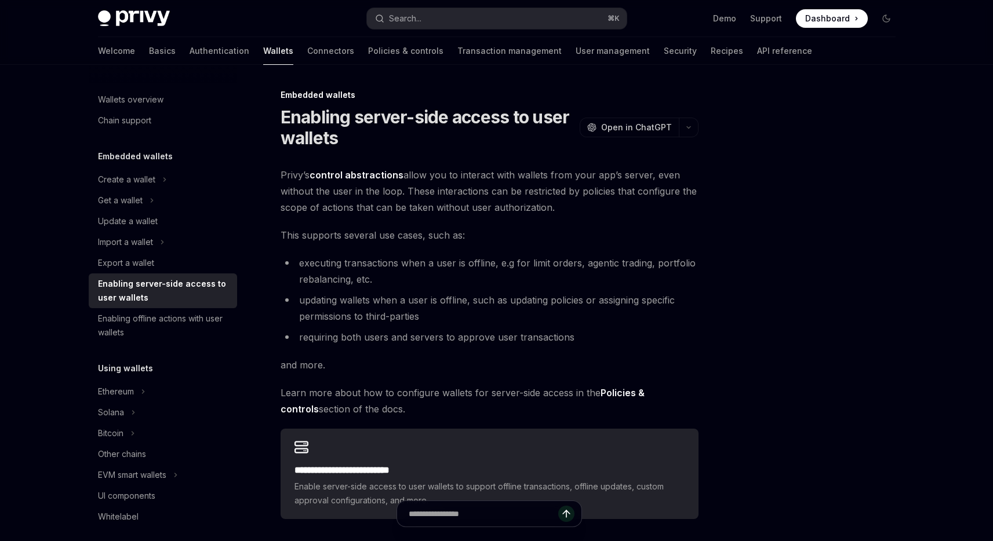
click at [429, 263] on li "executing transactions when a user is offline, e.g for limit orders, agentic tr…" at bounding box center [490, 271] width 418 height 32
click at [384, 254] on div "**********" at bounding box center [490, 343] width 418 height 352
click at [383, 221] on div "**********" at bounding box center [490, 343] width 418 height 352
click at [144, 91] on link "Wallets overview" at bounding box center [163, 99] width 148 height 21
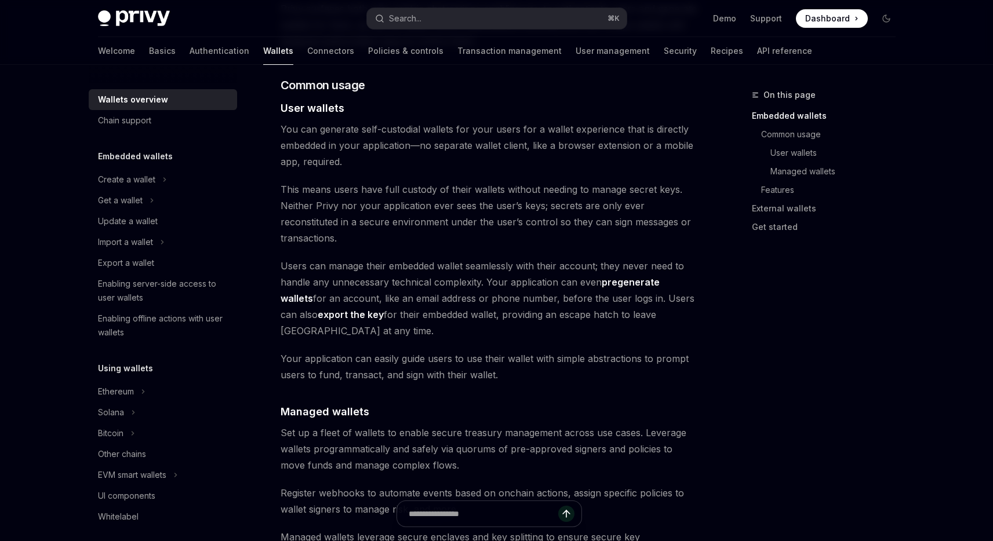
scroll to position [797, 0]
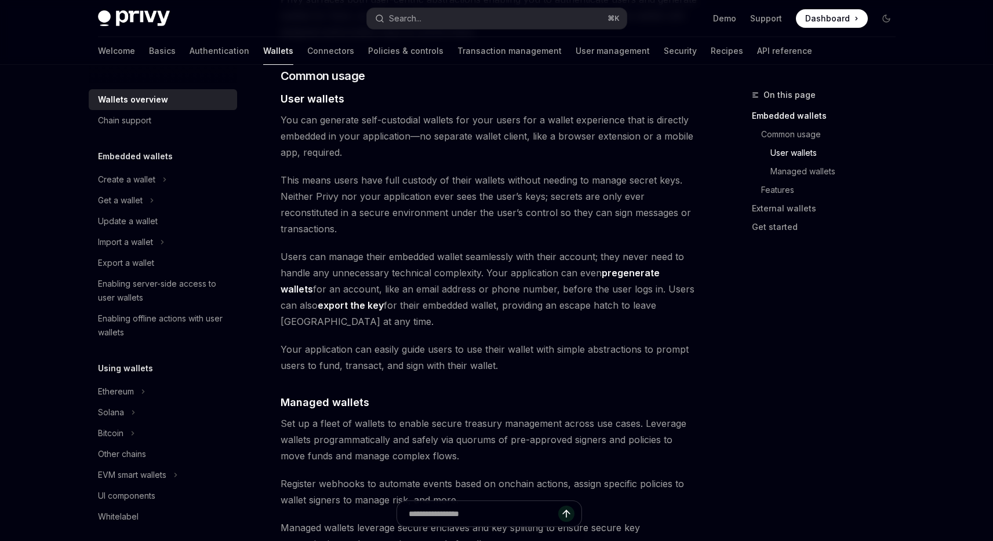
click at [357, 416] on span "Set up a fleet of wallets to enable secure treasury management across use cases…" at bounding box center [490, 440] width 418 height 49
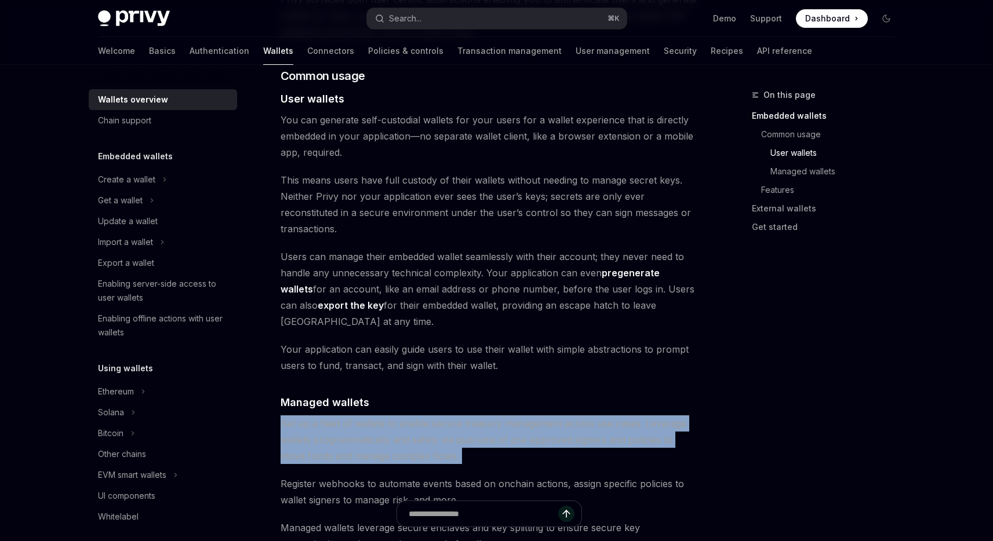
click at [357, 416] on span "Set up a fleet of wallets to enable secure treasury management across use cases…" at bounding box center [490, 440] width 418 height 49
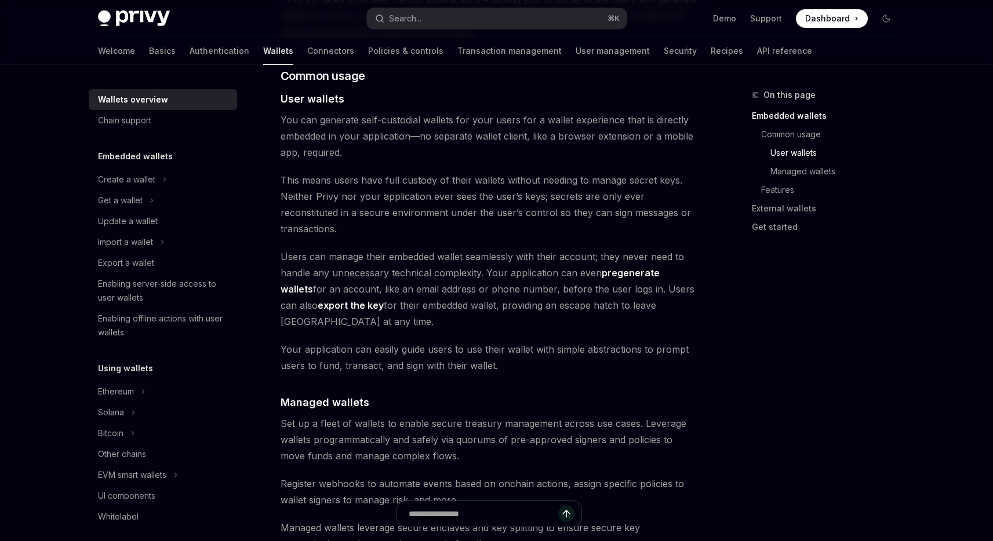
click at [407, 336] on div "Privy builds wallet infrastructure that empowers users and applications to tran…" at bounding box center [490, 376] width 418 height 2054
click at [417, 395] on h4 "​ Managed wallets" at bounding box center [490, 403] width 418 height 16
click at [420, 395] on h4 "​ Managed wallets" at bounding box center [490, 403] width 418 height 16
click at [420, 416] on span "Set up a fleet of wallets to enable secure treasury management across use cases…" at bounding box center [490, 440] width 418 height 49
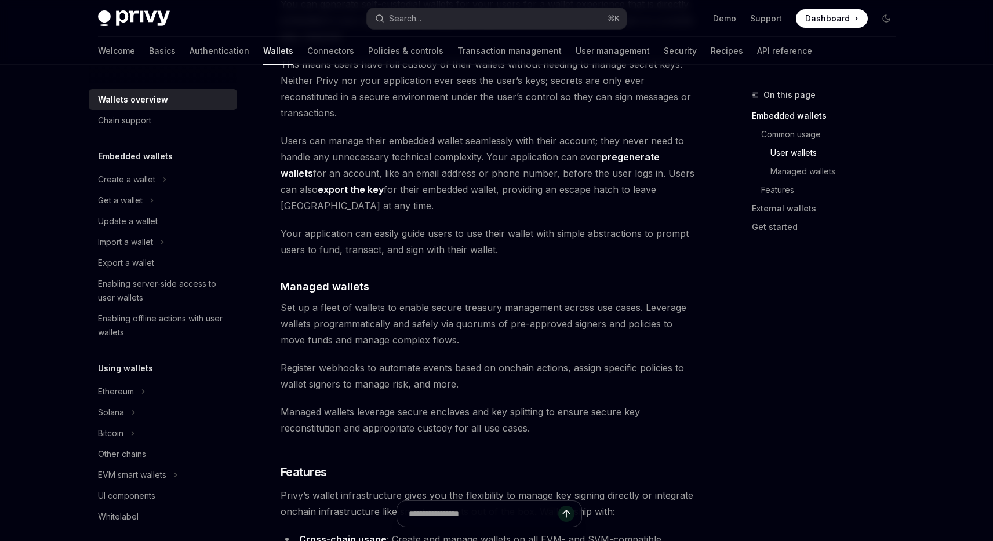
click at [420, 404] on span "Managed wallets leverage secure enclaves and key splitting to ensure secure key…" at bounding box center [490, 420] width 418 height 32
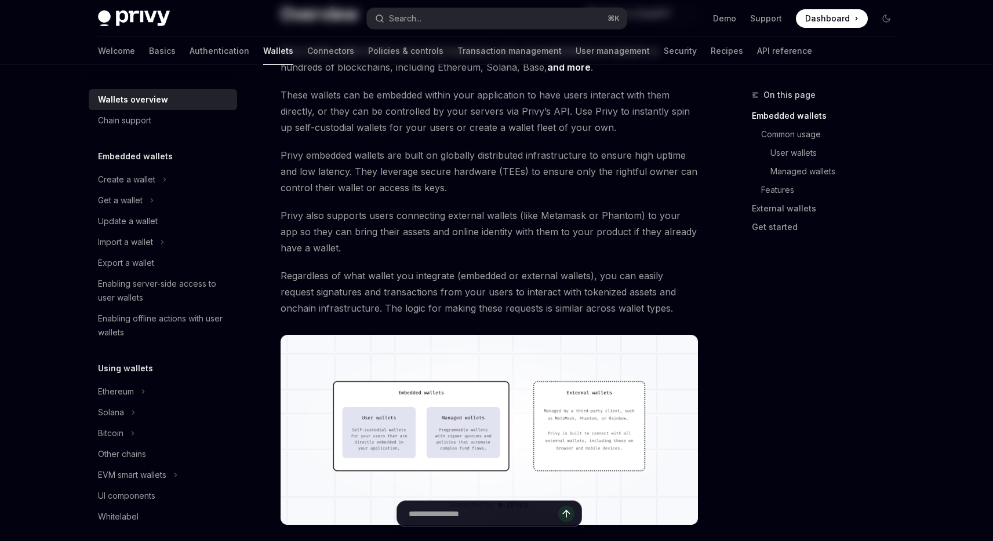
scroll to position [0, 0]
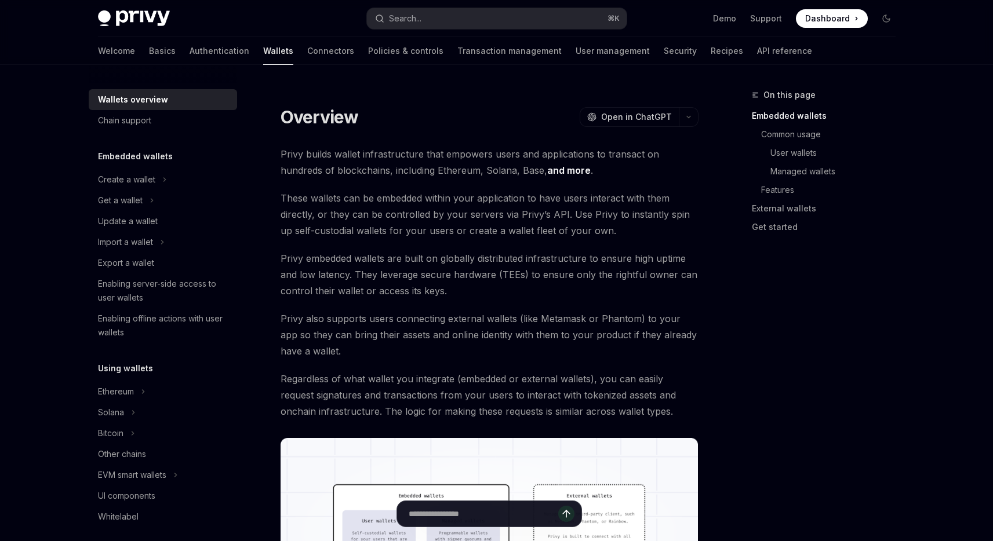
click at [464, 272] on span "Privy embedded wallets are built on globally distributed infrastructure to ensu…" at bounding box center [490, 274] width 418 height 49
click at [469, 263] on span "Privy embedded wallets are built on globally distributed infrastructure to ensu…" at bounding box center [490, 274] width 418 height 49
click at [474, 224] on span "These wallets can be embedded within your application to have users interact wi…" at bounding box center [490, 214] width 418 height 49
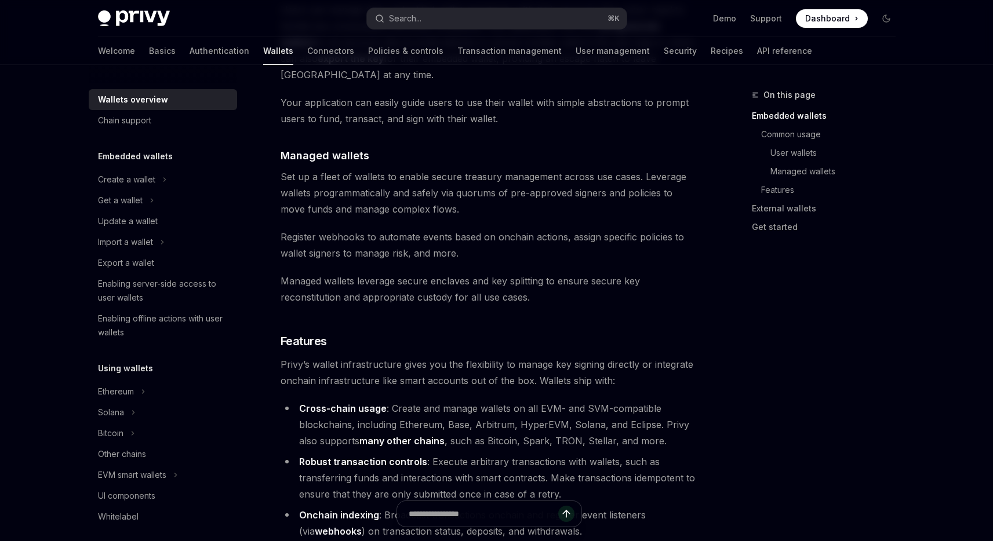
scroll to position [1781, 0]
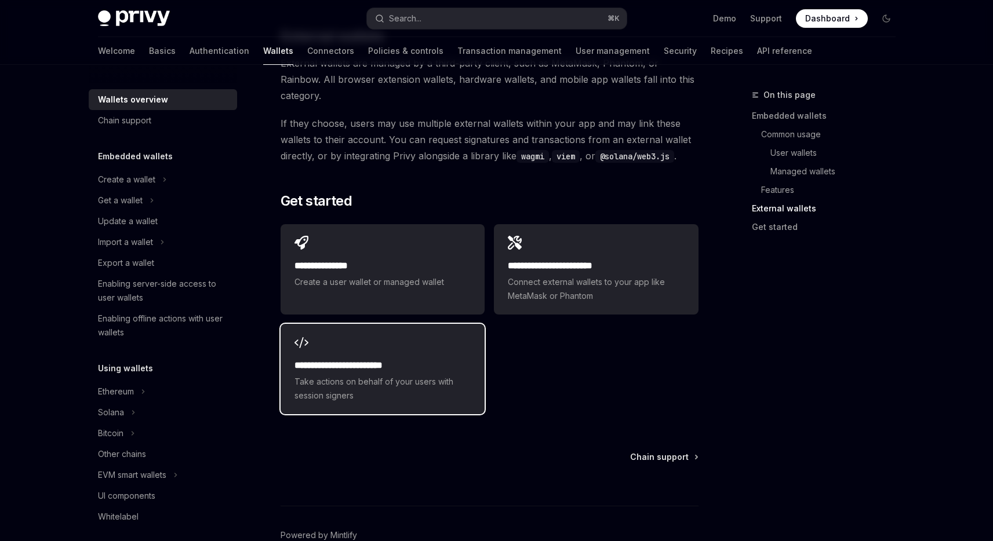
click at [418, 375] on span "Take actions on behalf of your users with session signers" at bounding box center [382, 389] width 176 height 28
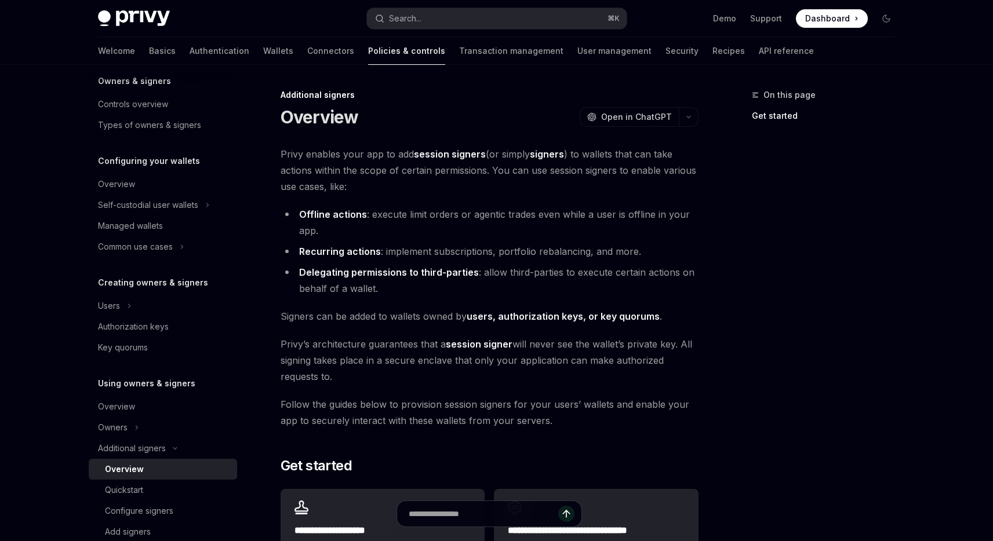
scroll to position [58, 0]
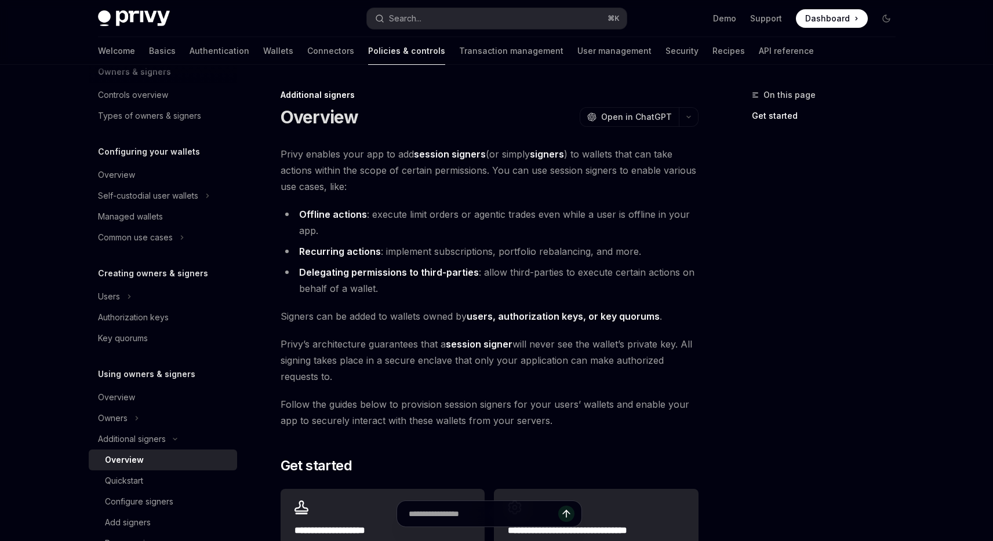
click at [395, 193] on span "Privy enables your app to add session signers (or simply signers ) to wallets t…" at bounding box center [490, 170] width 418 height 49
click at [423, 200] on div "**********" at bounding box center [490, 372] width 418 height 452
click at [418, 199] on div "**********" at bounding box center [490, 372] width 418 height 452
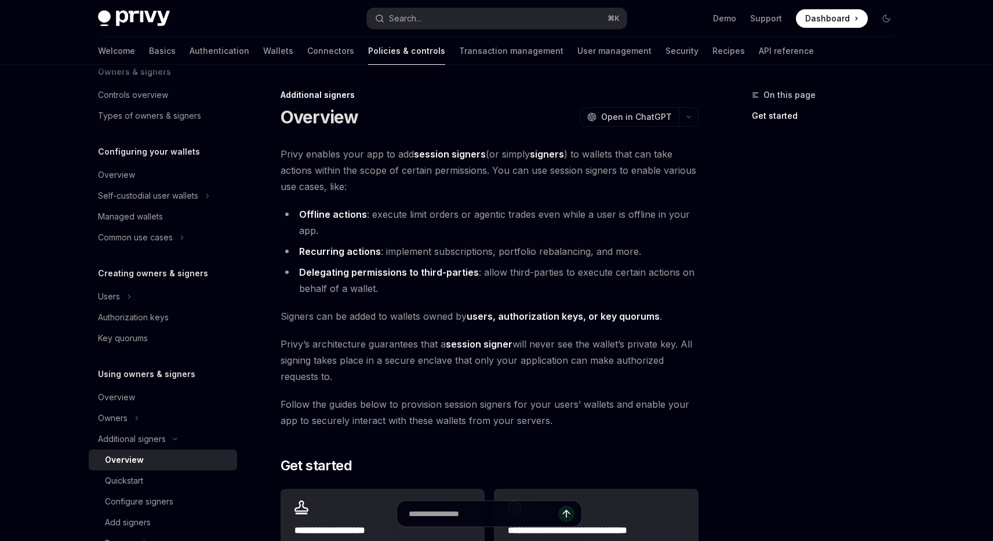
click at [418, 191] on span "Privy enables your app to add session signers (or simply signers ) to wallets t…" at bounding box center [490, 170] width 418 height 49
click at [414, 168] on span "Privy enables your app to add session signers (or simply signers ) to wallets t…" at bounding box center [490, 170] width 418 height 49
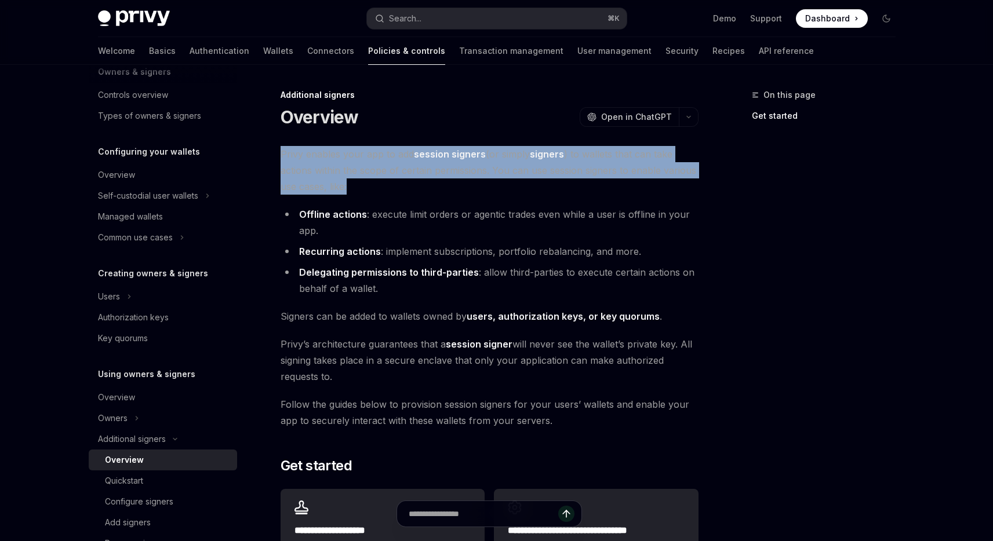
click at [414, 168] on span "Privy enables your app to add session signers (or simply signers ) to wallets t…" at bounding box center [490, 170] width 418 height 49
click at [414, 133] on div "**********" at bounding box center [381, 436] width 640 height 697
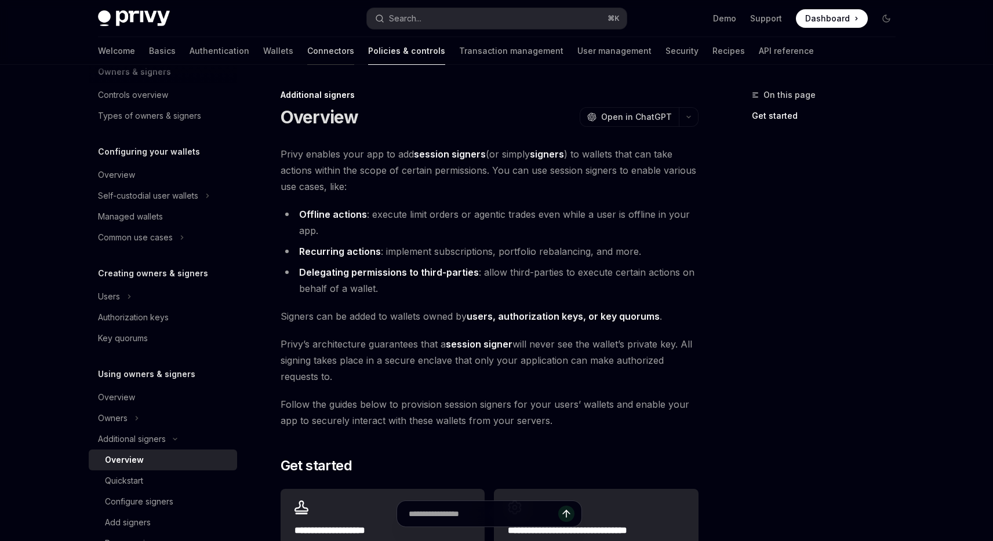
click at [307, 49] on link "Connectors" at bounding box center [330, 51] width 47 height 28
type textarea "*"
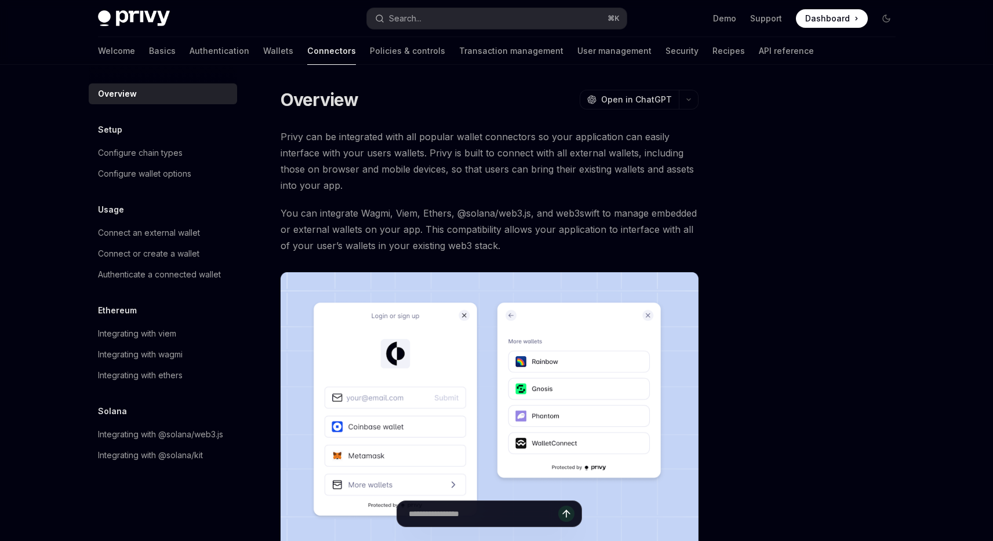
click at [338, 124] on div "Overview OpenAI Open in ChatGPT OpenAI Open in ChatGPT Privy can be integrated …" at bounding box center [381, 423] width 640 height 670
click at [339, 147] on span "Privy can be integrated with all popular wallet connectors so your application …" at bounding box center [490, 161] width 418 height 65
click at [584, 165] on span "Privy can be integrated with all popular wallet connectors so your application …" at bounding box center [490, 161] width 418 height 65
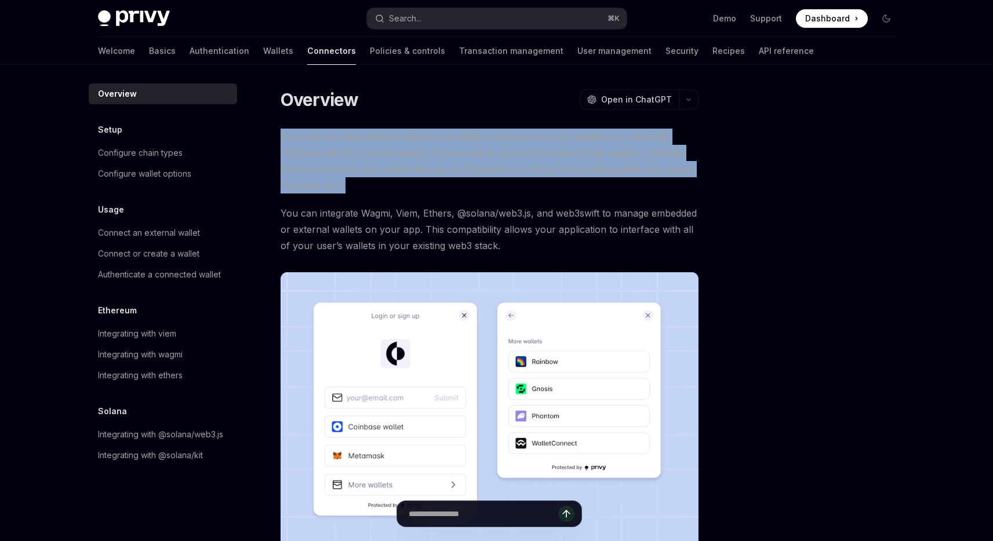
click at [584, 165] on span "Privy can be integrated with all popular wallet connectors so your application …" at bounding box center [490, 161] width 418 height 65
click at [566, 184] on span "Privy can be integrated with all popular wallet connectors so your application …" at bounding box center [490, 161] width 418 height 65
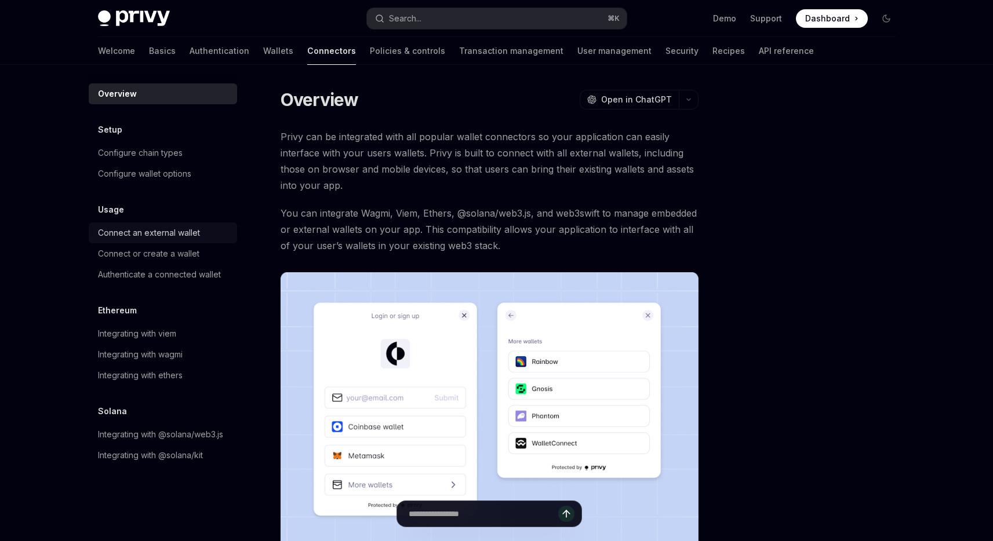
click at [167, 232] on div "Connect an external wallet" at bounding box center [149, 233] width 102 height 14
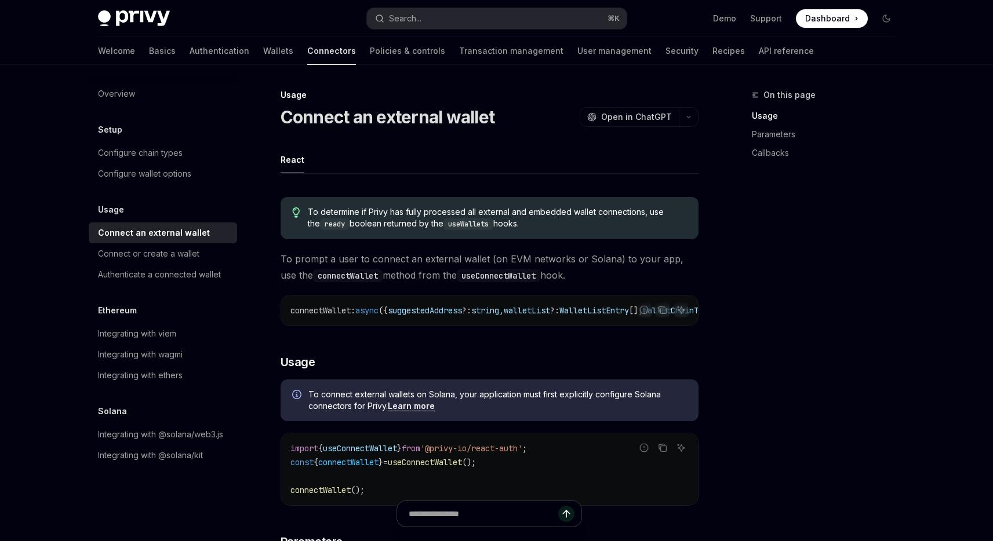
click at [438, 267] on span "To prompt a user to connect an external wallet (on EVM networks or Solana) to y…" at bounding box center [490, 267] width 418 height 32
click at [191, 252] on div "Connect or create a wallet" at bounding box center [148, 254] width 101 height 14
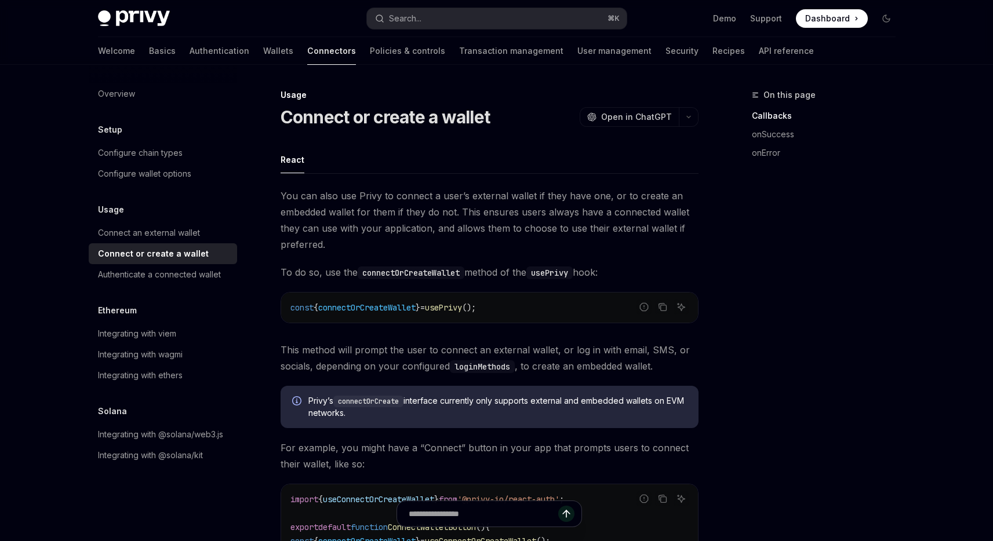
click at [419, 218] on span "You can also use Privy to connect a user’s external wallet if they have one, or…" at bounding box center [490, 220] width 418 height 65
click at [503, 197] on span "You can also use Privy to connect a user’s external wallet if they have one, or…" at bounding box center [490, 220] width 418 height 65
click at [263, 48] on link "Wallets" at bounding box center [278, 51] width 30 height 28
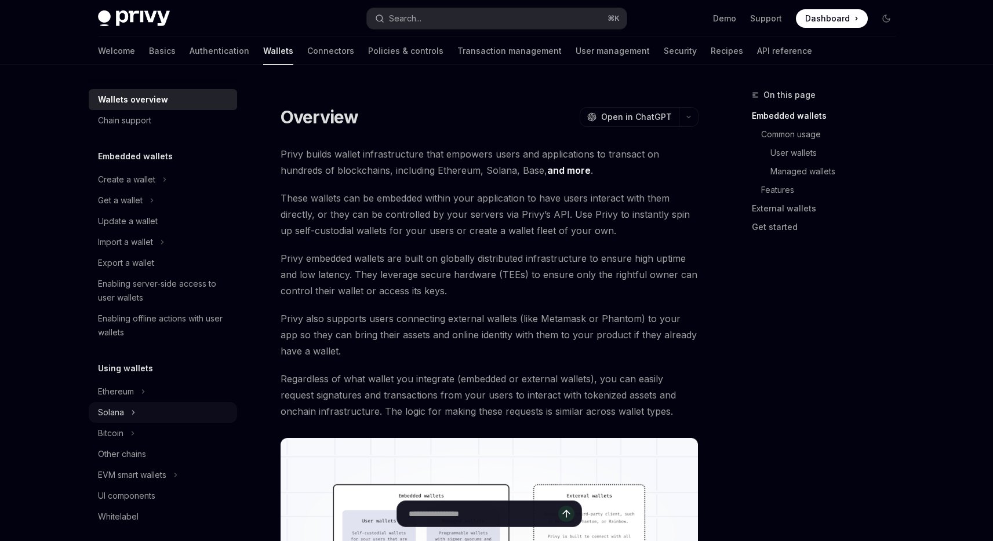
click at [112, 414] on div "Solana" at bounding box center [111, 413] width 26 height 14
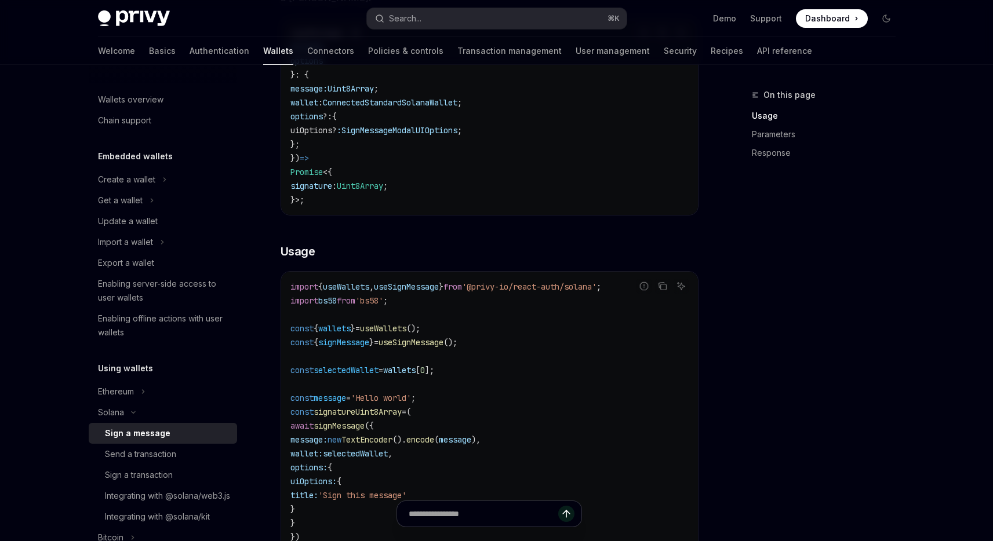
scroll to position [227, 0]
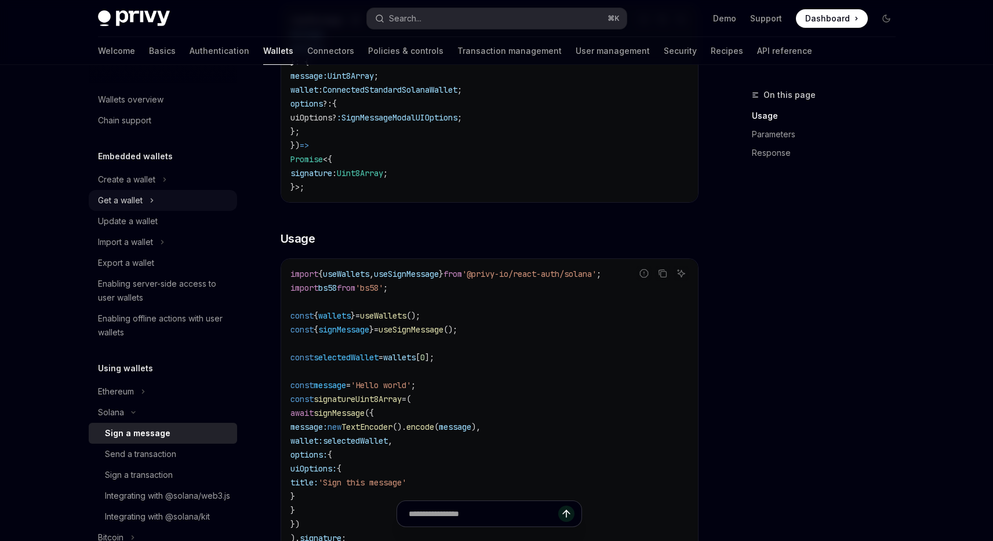
click at [141, 198] on div "Get a wallet" at bounding box center [120, 201] width 45 height 14
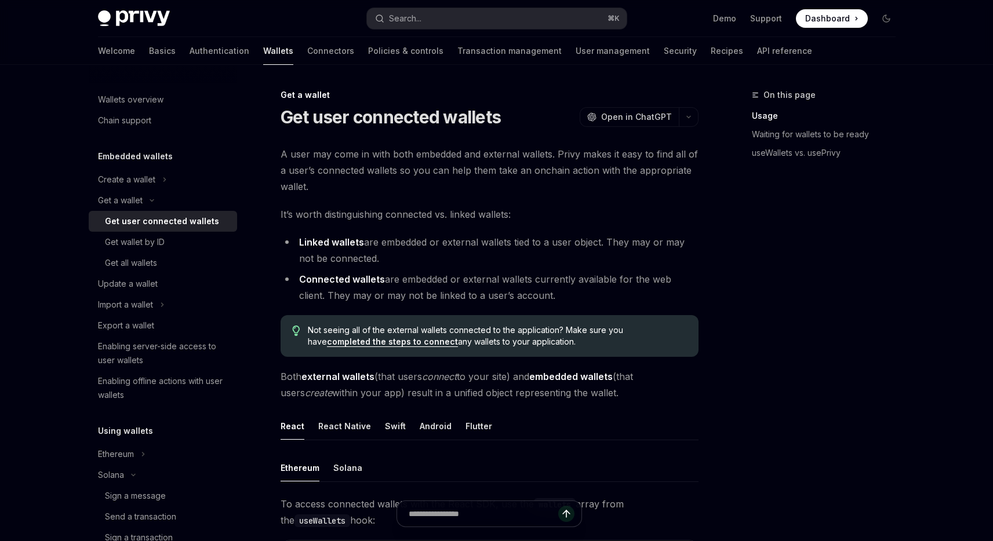
click at [149, 221] on div "Get user connected wallets" at bounding box center [162, 221] width 114 height 14
click at [190, 52] on link "Authentication" at bounding box center [220, 51] width 60 height 28
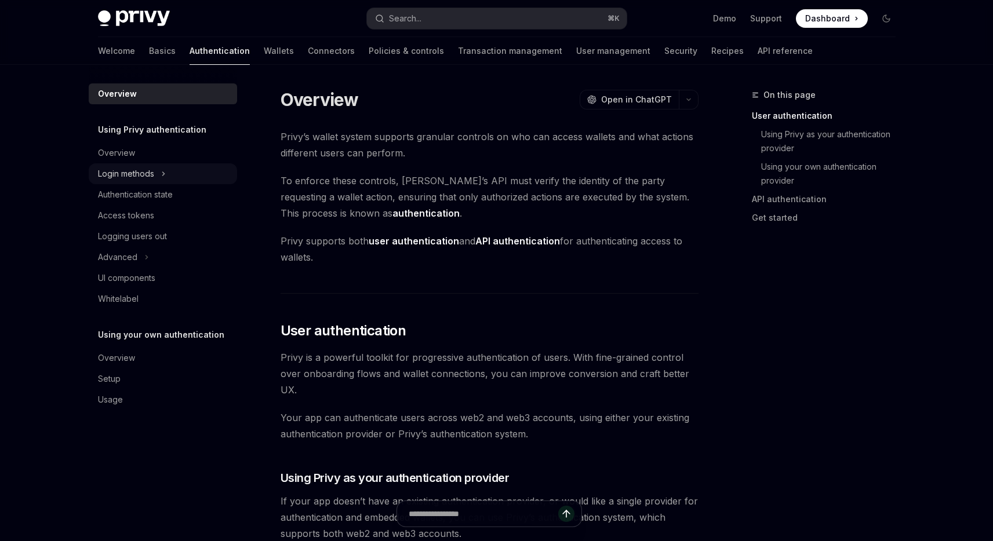
click at [141, 180] on div "Login methods" at bounding box center [126, 174] width 56 height 14
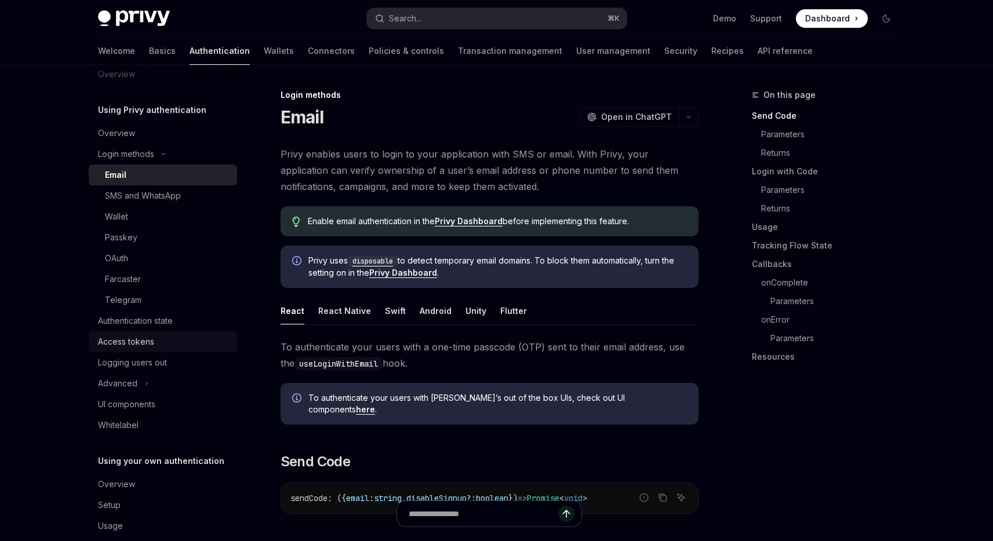
scroll to position [38, 0]
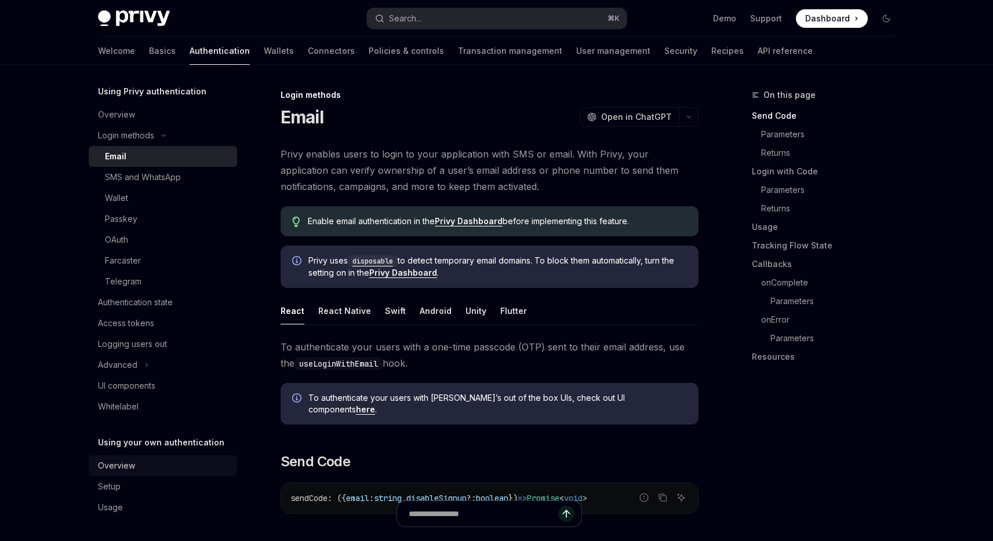
click at [124, 470] on div "Overview" at bounding box center [116, 466] width 37 height 14
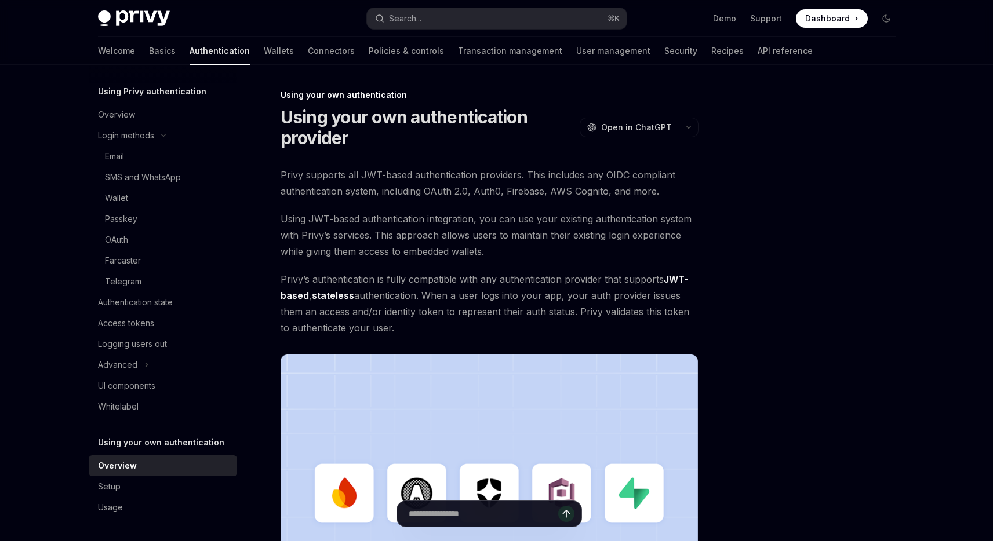
click at [485, 185] on span "Privy supports all JWT-based authentication providers. This includes any OIDC c…" at bounding box center [490, 183] width 418 height 32
click at [598, 239] on span "Using JWT-based authentication integration, you can use your existing authentic…" at bounding box center [490, 235] width 418 height 49
click at [591, 246] on span "Using JWT-based authentication integration, you can use your existing authentic…" at bounding box center [490, 235] width 418 height 49
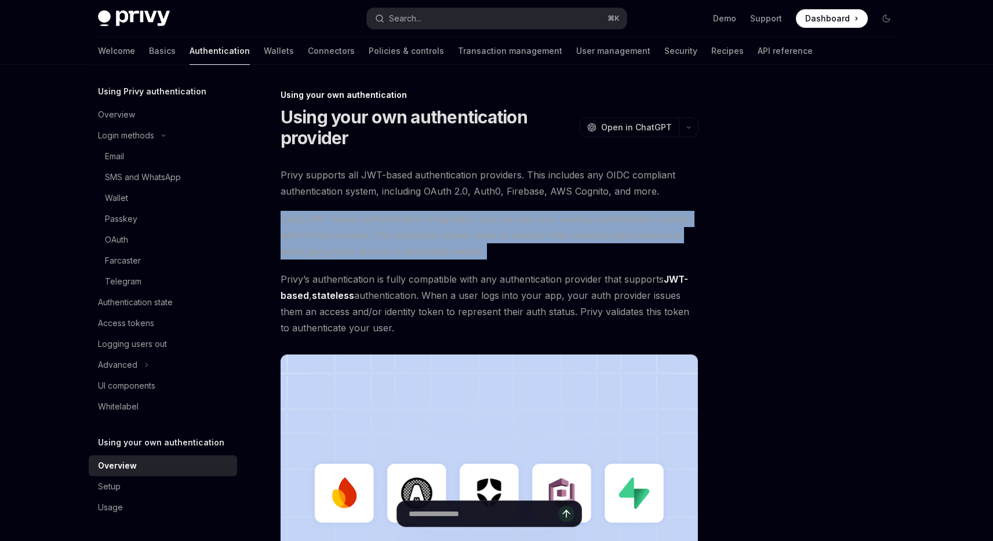
click at [591, 246] on span "Using JWT-based authentication integration, you can use your existing authentic…" at bounding box center [490, 235] width 418 height 49
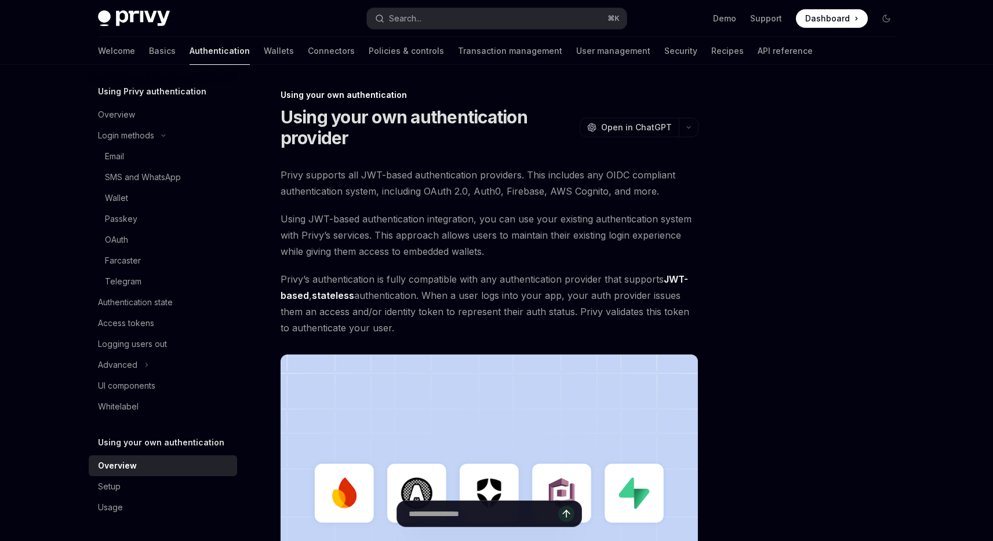
click at [581, 274] on span "Privy’s authentication is fully compatible with any authentication provider tha…" at bounding box center [490, 303] width 418 height 65
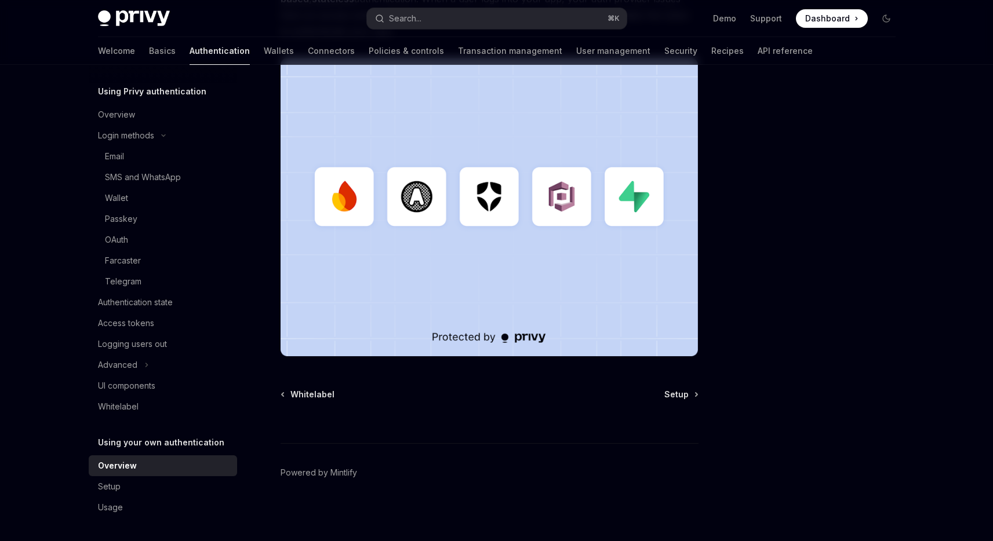
scroll to position [298, 0]
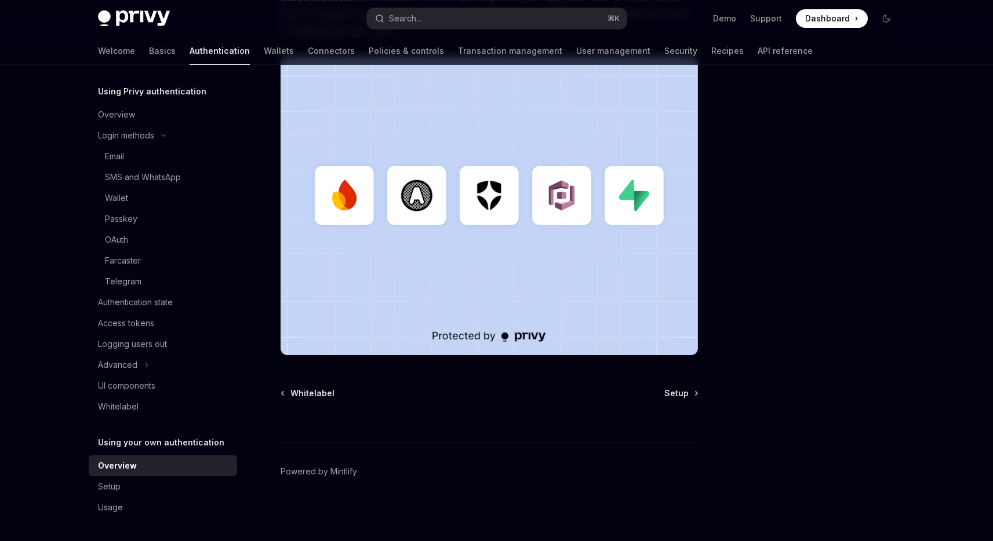
click at [198, 476] on link "Overview" at bounding box center [163, 466] width 148 height 21
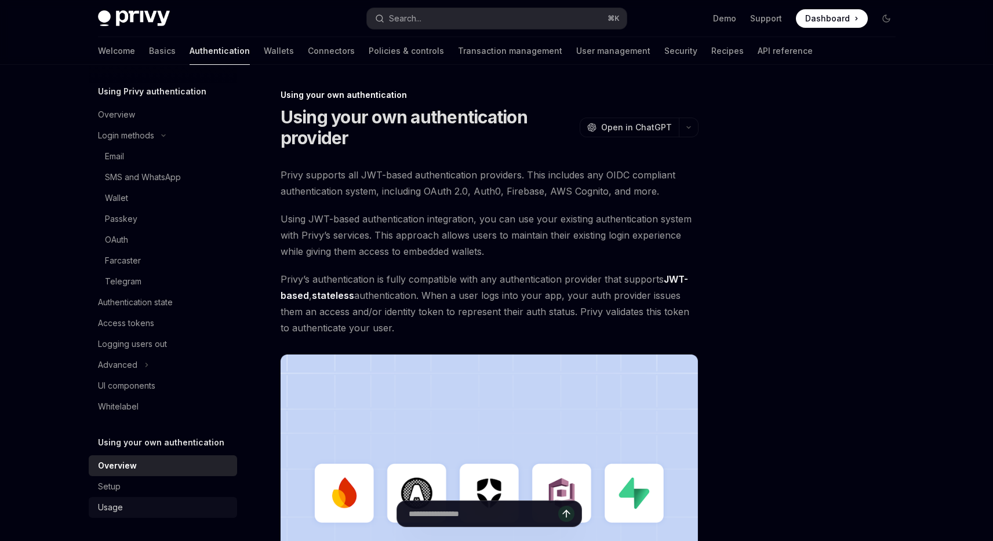
click at [192, 501] on div "Usage" at bounding box center [164, 508] width 132 height 14
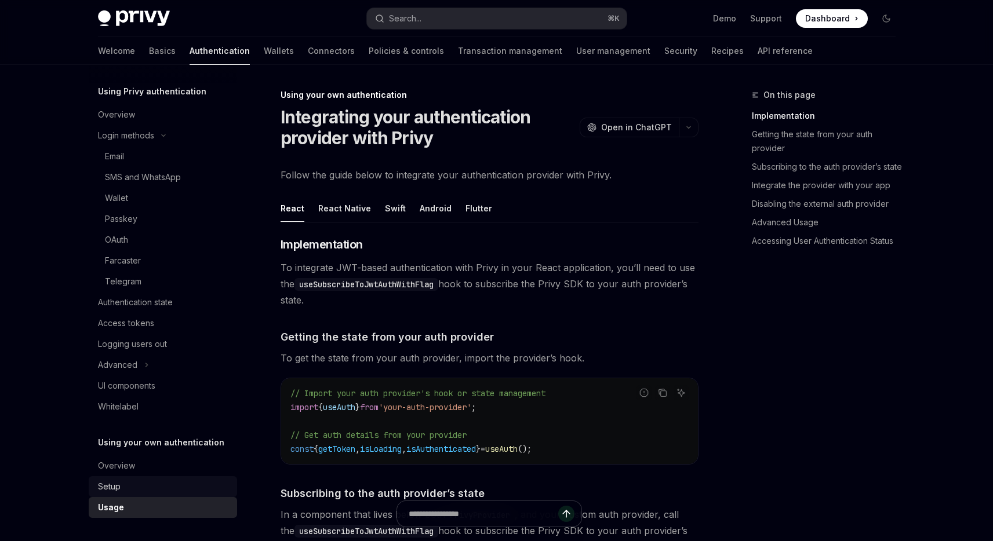
click at [197, 484] on div "Setup" at bounding box center [164, 487] width 132 height 14
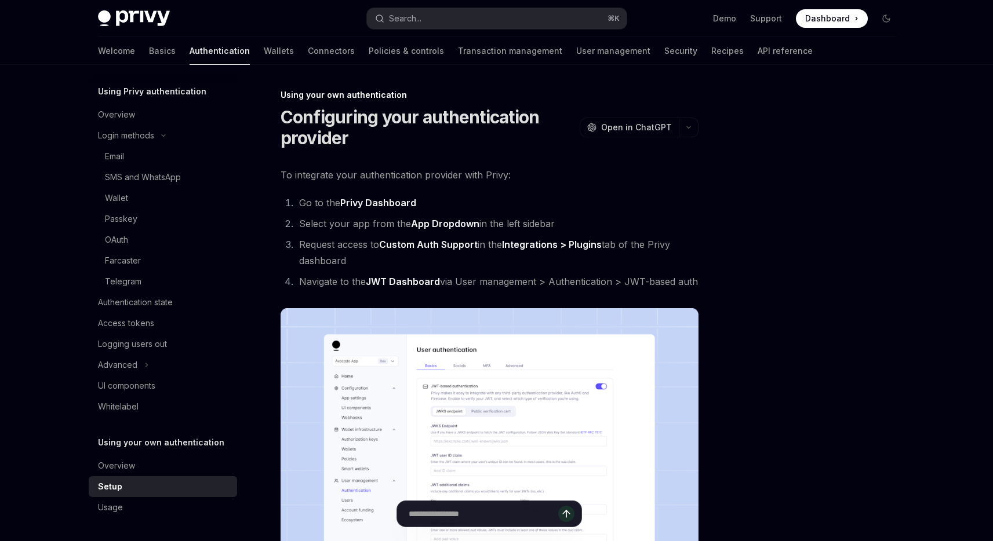
click at [474, 203] on li "Go to the Privy Dashboard" at bounding box center [497, 203] width 403 height 16
click at [476, 188] on div "**********" at bounding box center [490, 539] width 418 height 745
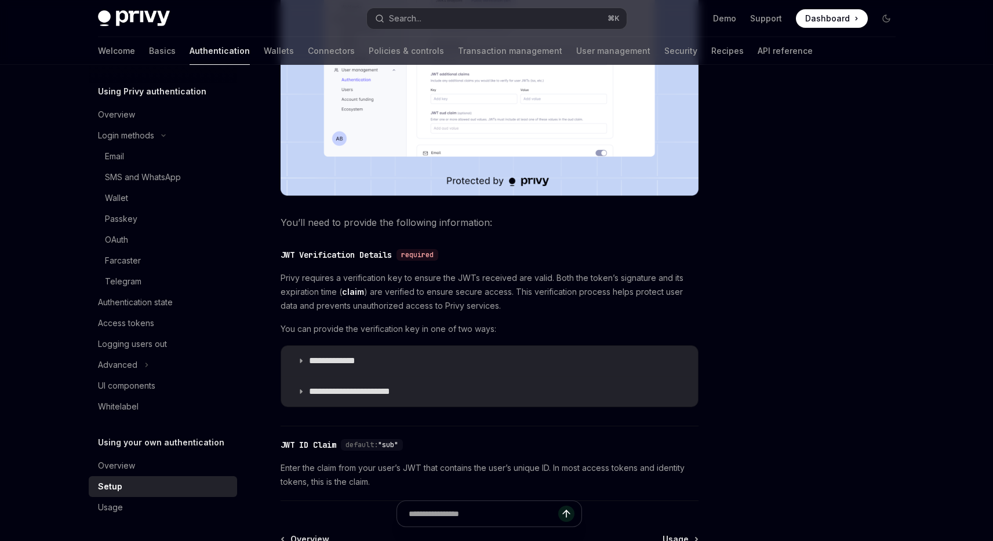
scroll to position [414, 0]
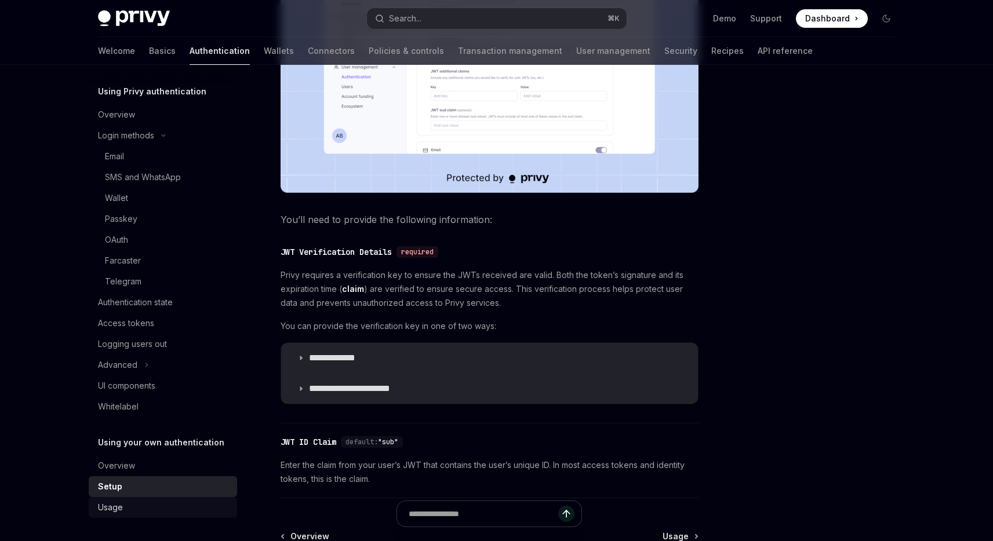
click at [170, 508] on div "Usage" at bounding box center [164, 508] width 132 height 14
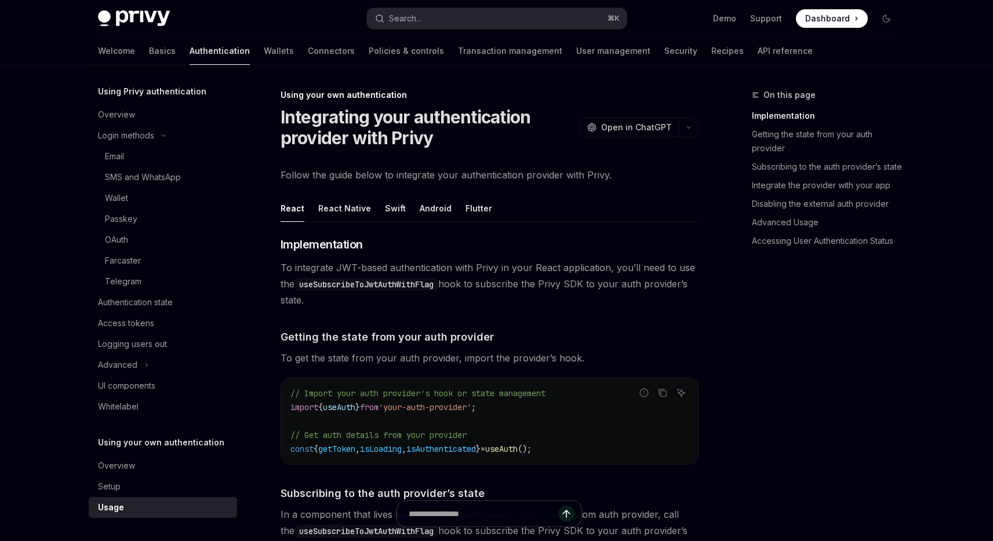
click at [529, 263] on span "To integrate JWT-based authentication with Privy in your React application, you…" at bounding box center [490, 284] width 418 height 49
click at [580, 107] on div "Integrating your authentication provider with Privy OpenAI Open in ChatGPT" at bounding box center [490, 128] width 418 height 42
click at [577, 105] on div "Using your own authentication Integrating your authentication provider with Pri…" at bounding box center [490, 118] width 418 height 59
click at [711, 54] on link "Recipes" at bounding box center [727, 51] width 32 height 28
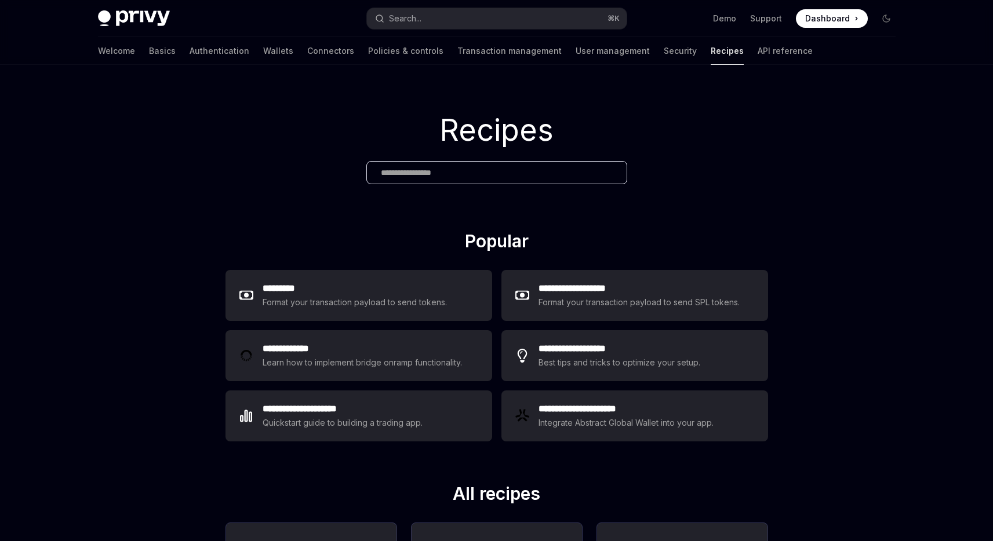
click at [332, 213] on div "Recipes" at bounding box center [496, 148] width 993 height 166
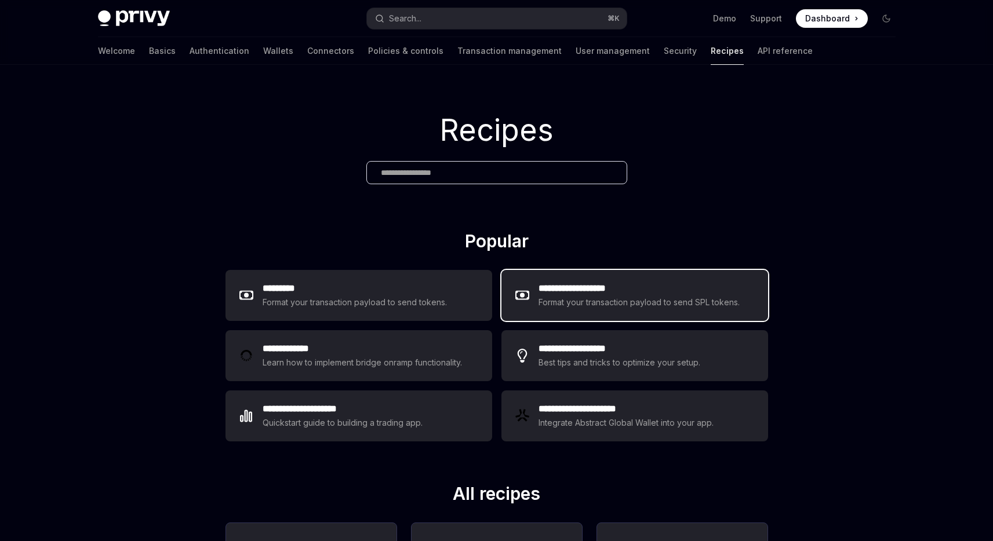
click at [664, 294] on h2 "**********" at bounding box center [639, 289] width 202 height 14
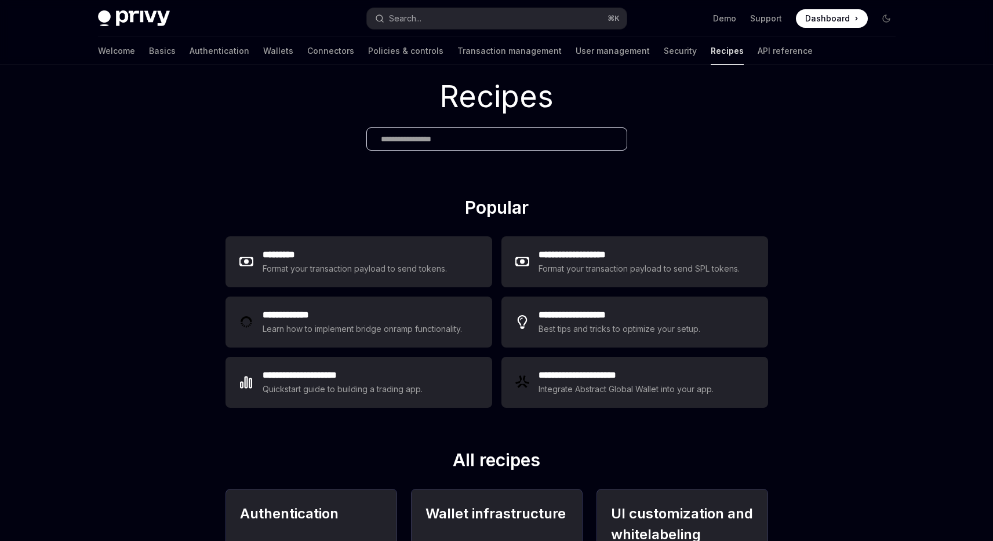
scroll to position [31, 0]
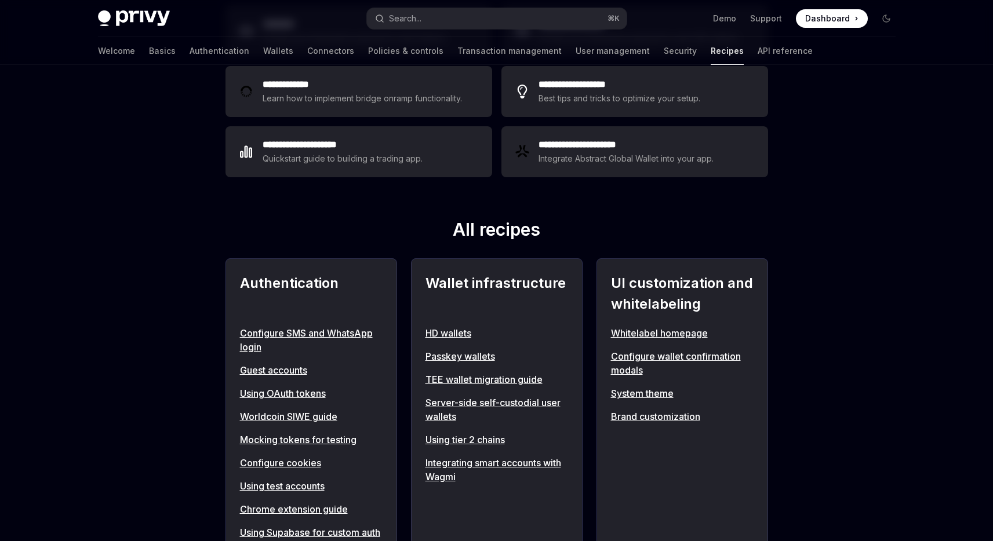
scroll to position [265, 0]
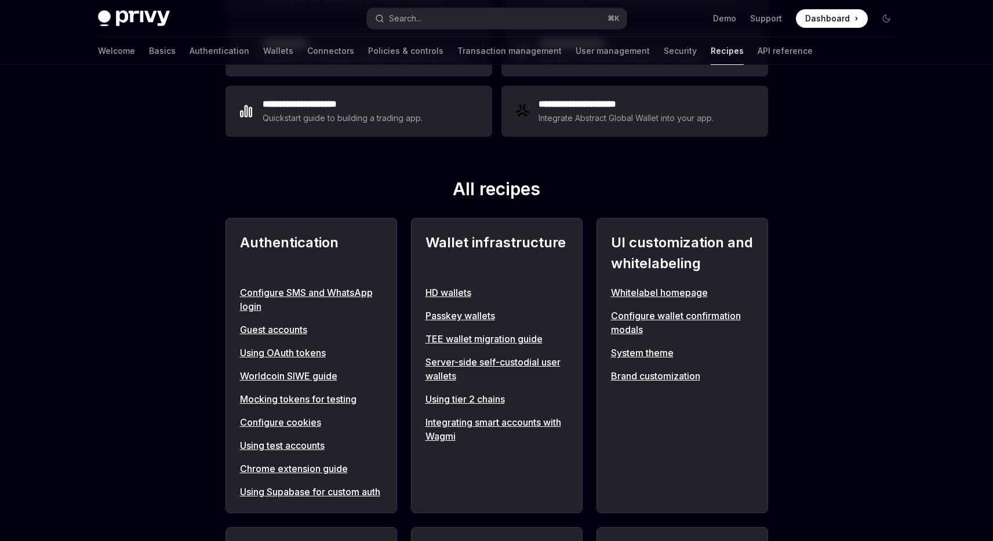
scroll to position [309, 0]
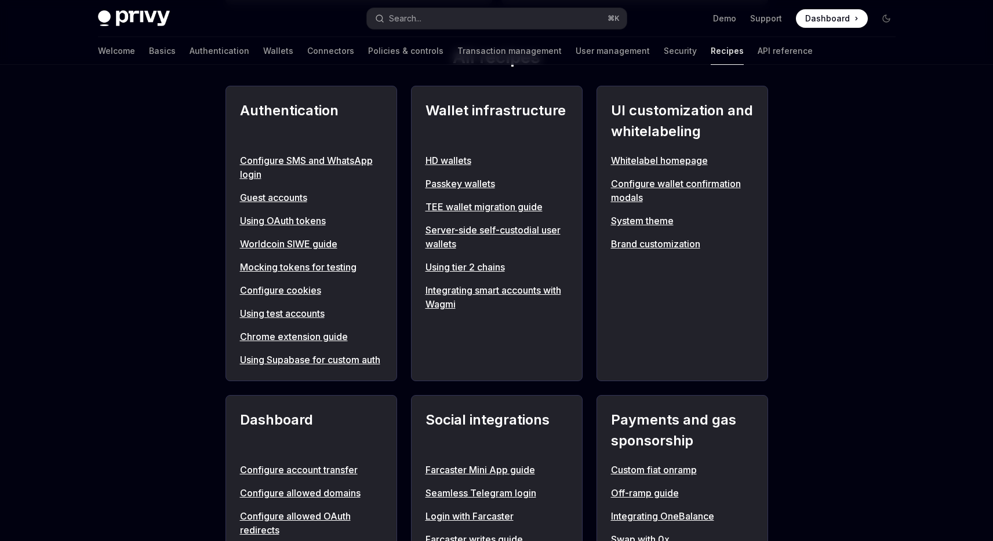
scroll to position [440, 0]
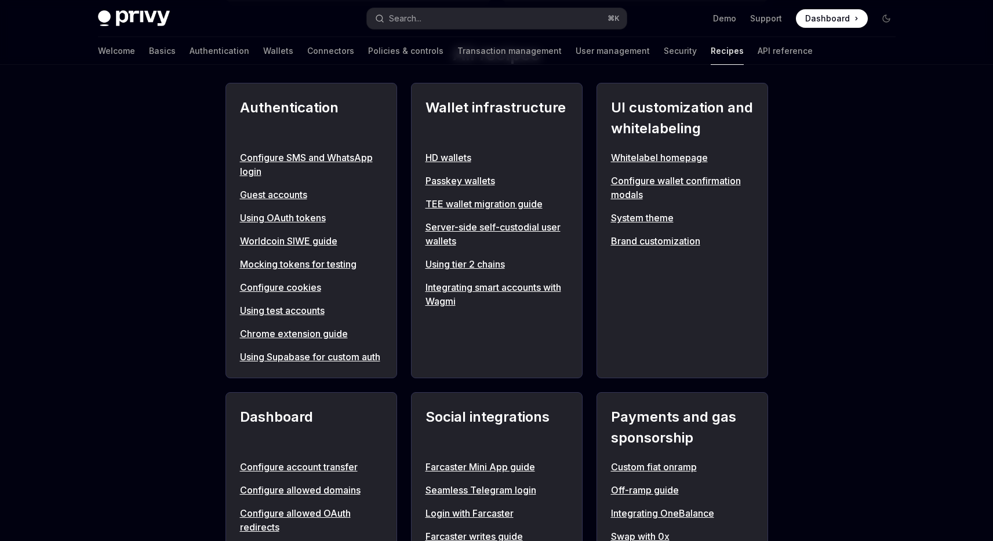
click at [163, 440] on div "**********" at bounding box center [496, 535] width 993 height 1820
click at [265, 351] on link "Using Supabase for custom auth" at bounding box center [311, 357] width 143 height 14
type textarea "*"
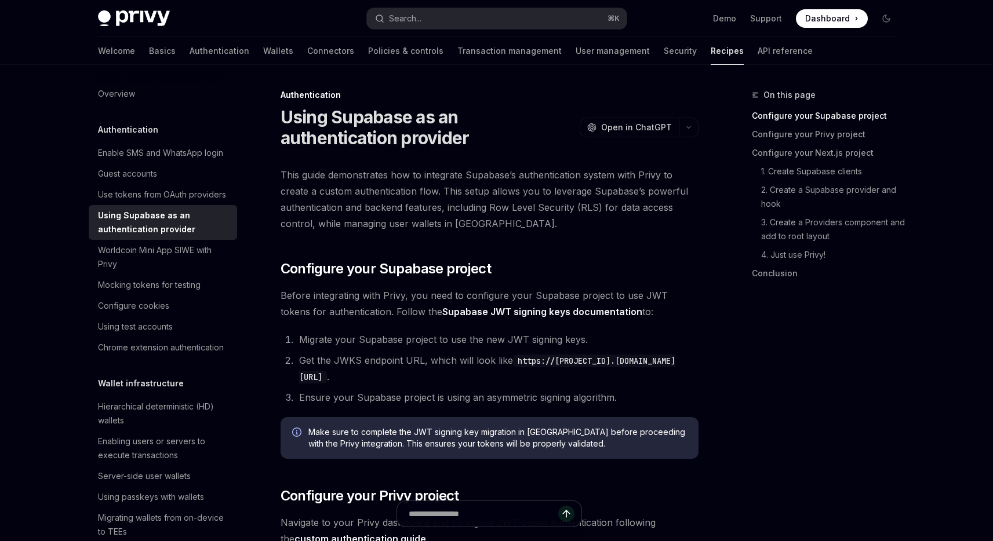
click at [370, 196] on span "This guide demonstrates how to integrate Supabase’s authentication system with …" at bounding box center [490, 199] width 418 height 65
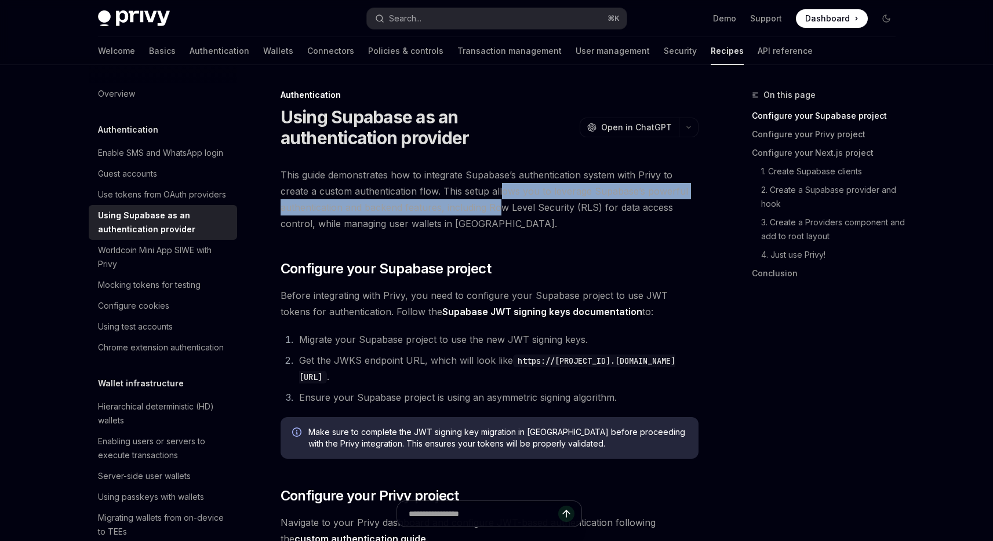
drag, startPoint x: 499, startPoint y: 192, endPoint x: 500, endPoint y: 206, distance: 14.5
click at [500, 206] on span "This guide demonstrates how to integrate Supabase’s authentication system with …" at bounding box center [490, 199] width 418 height 65
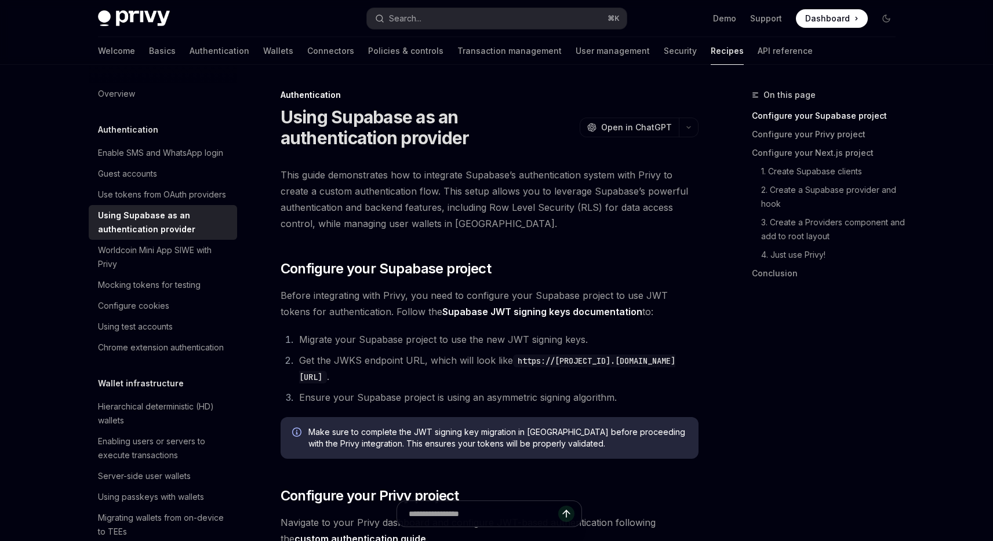
click at [501, 224] on span "This guide demonstrates how to integrate Supabase’s authentication system with …" at bounding box center [490, 199] width 418 height 65
click at [516, 190] on span "This guide demonstrates how to integrate Supabase’s authentication system with …" at bounding box center [490, 199] width 418 height 65
click at [511, 184] on span "This guide demonstrates how to integrate Supabase’s authentication system with …" at bounding box center [490, 199] width 418 height 65
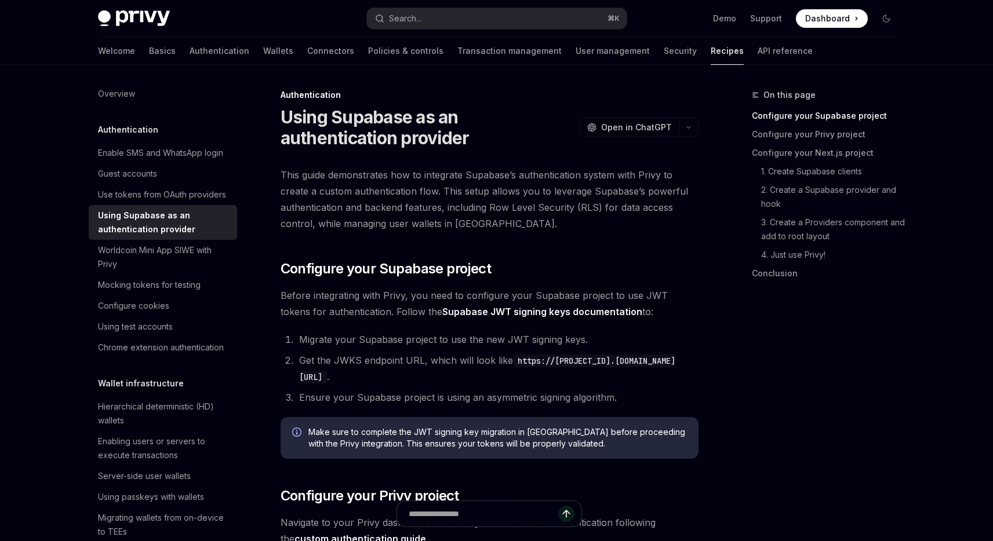
click at [511, 184] on span "This guide demonstrates how to integrate Supabase’s authentication system with …" at bounding box center [490, 199] width 418 height 65
click at [512, 204] on span "This guide demonstrates how to integrate Supabase’s authentication system with …" at bounding box center [490, 199] width 418 height 65
click at [613, 231] on span "This guide demonstrates how to integrate Supabase’s authentication system with …" at bounding box center [490, 199] width 418 height 65
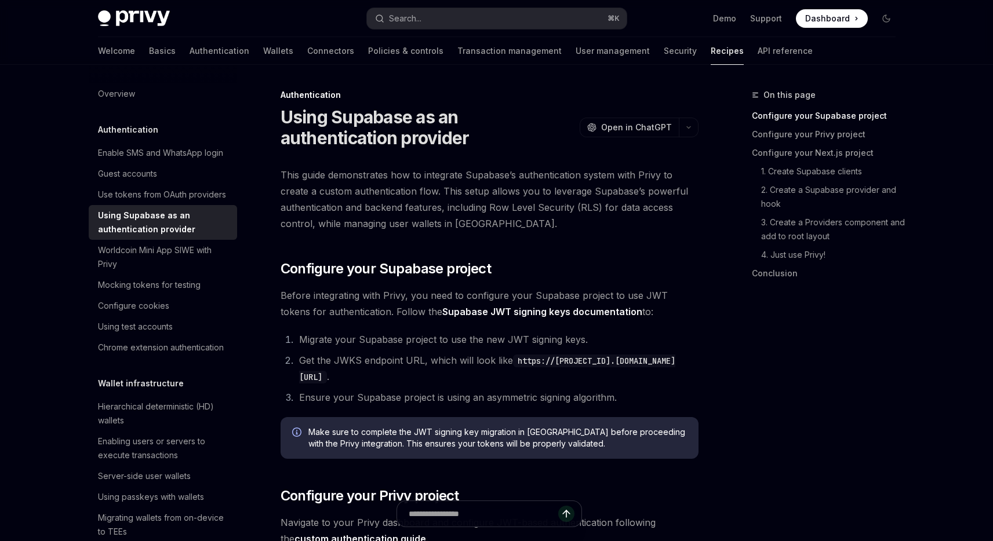
click at [694, 21] on div "Demo Support Dashboard Dashboard" at bounding box center [766, 18] width 260 height 19
